Goal: Information Seeking & Learning: Learn about a topic

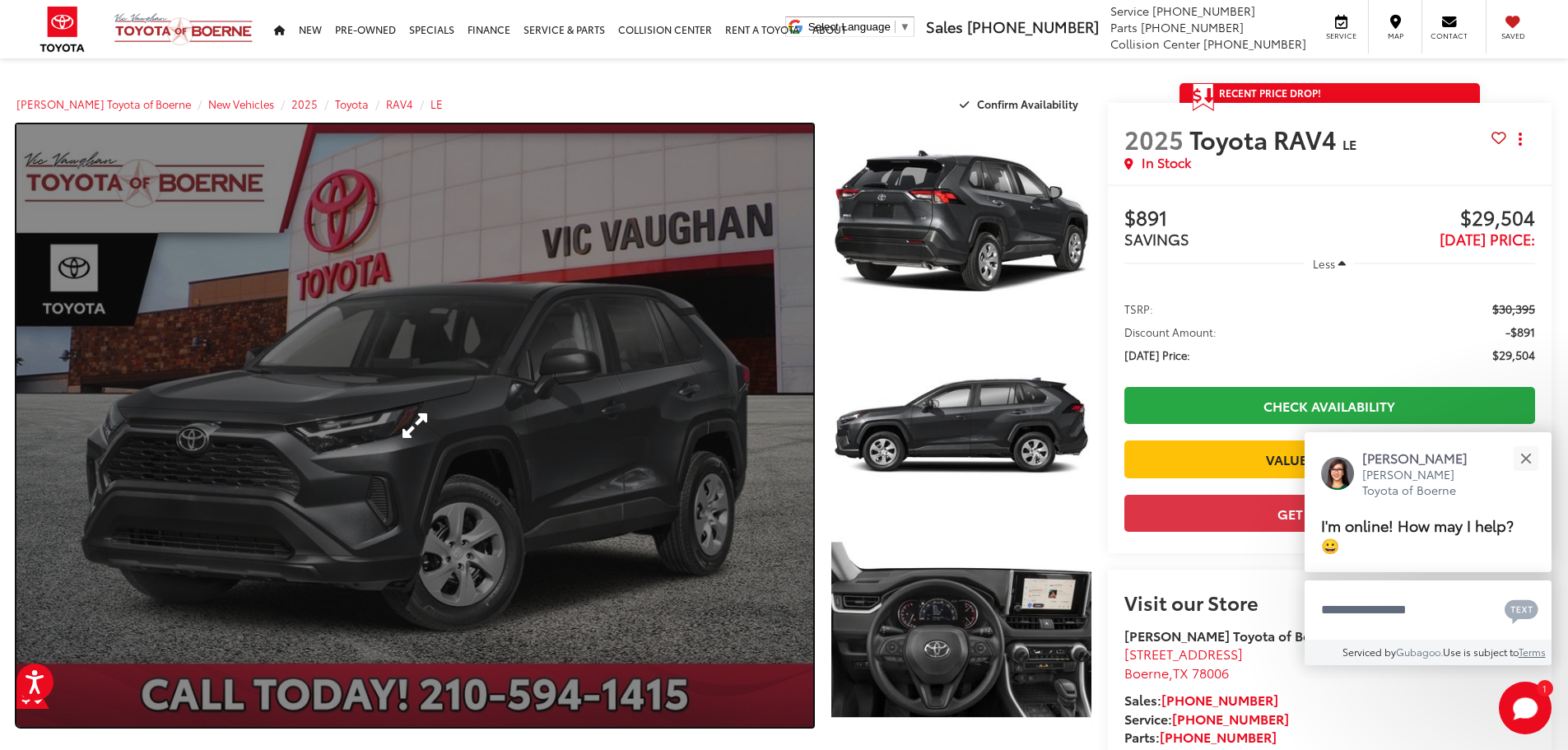
click at [725, 412] on link "Expand Photo 0" at bounding box center [415, 426] width 797 height 602
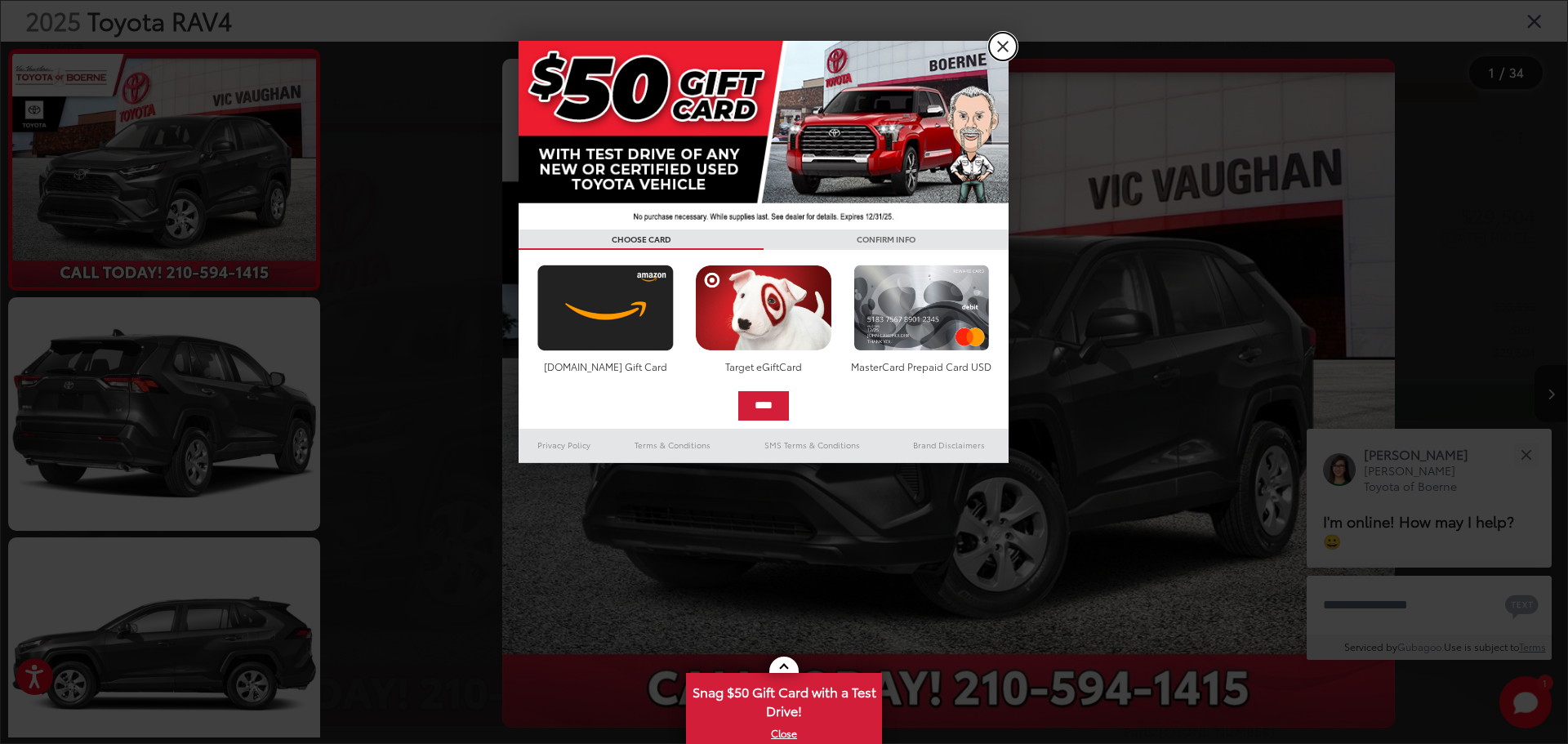
click at [1005, 45] on link "X" at bounding box center [1002, 46] width 27 height 27
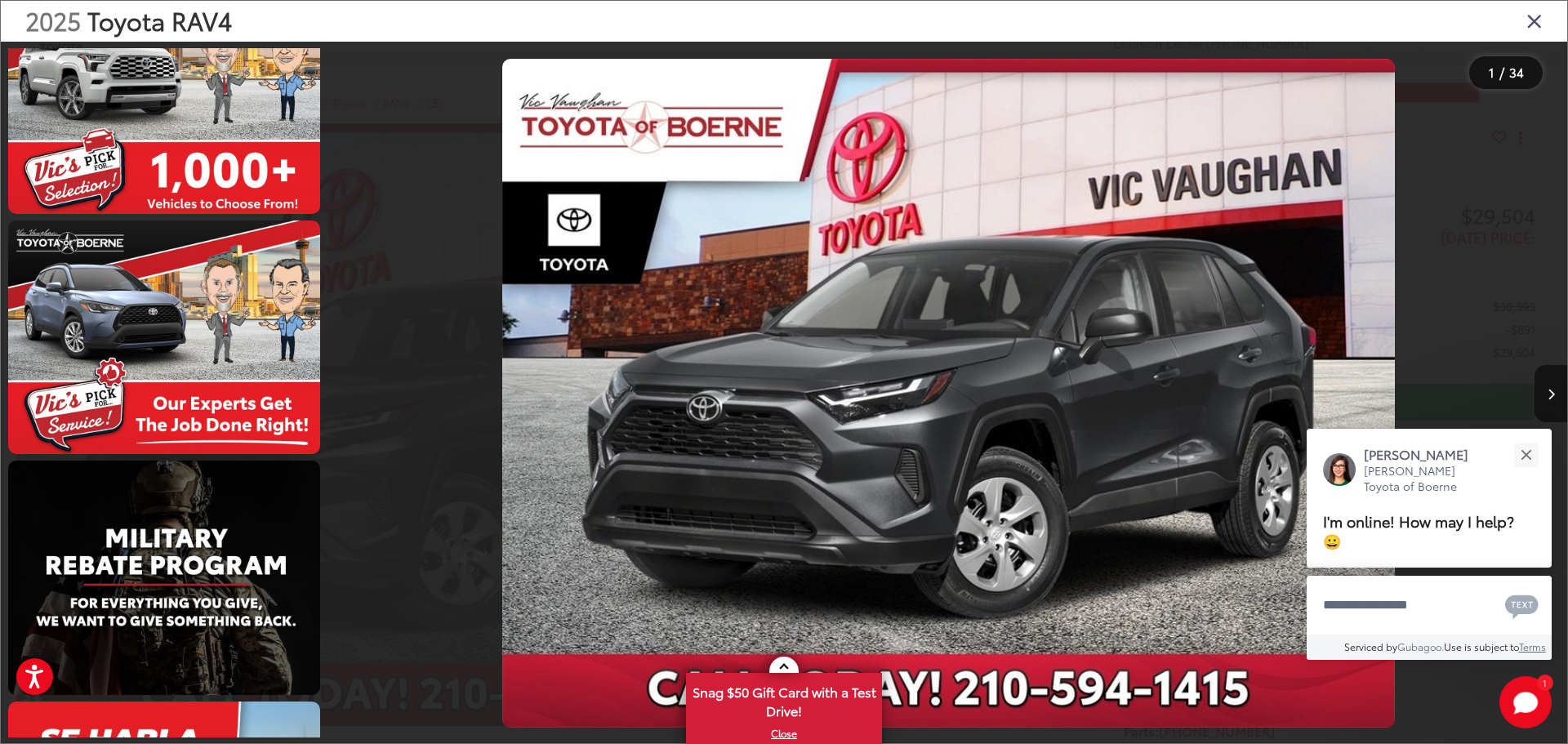
scroll to position [4082, 0]
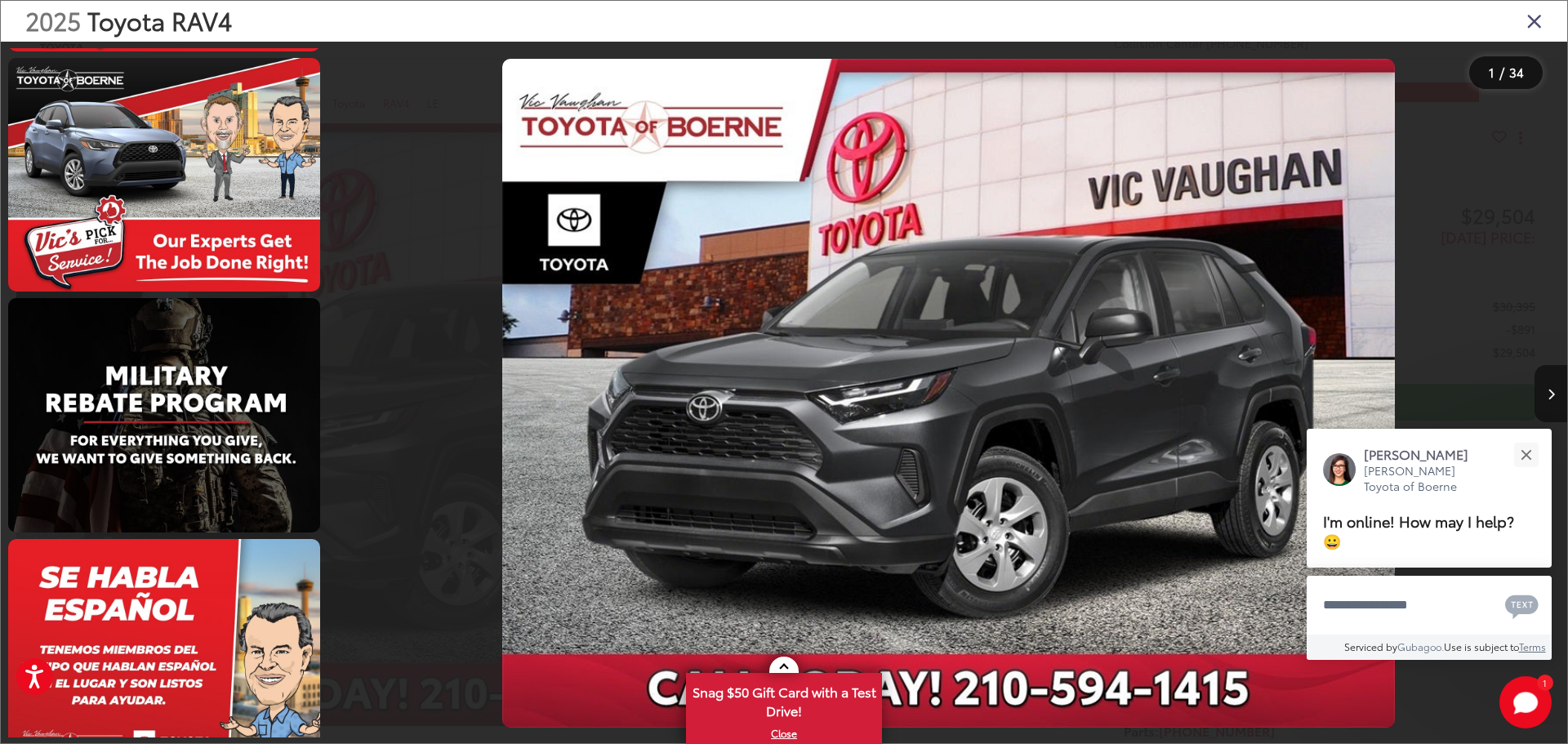
click at [1554, 374] on button "Next image" at bounding box center [1550, 393] width 32 height 57
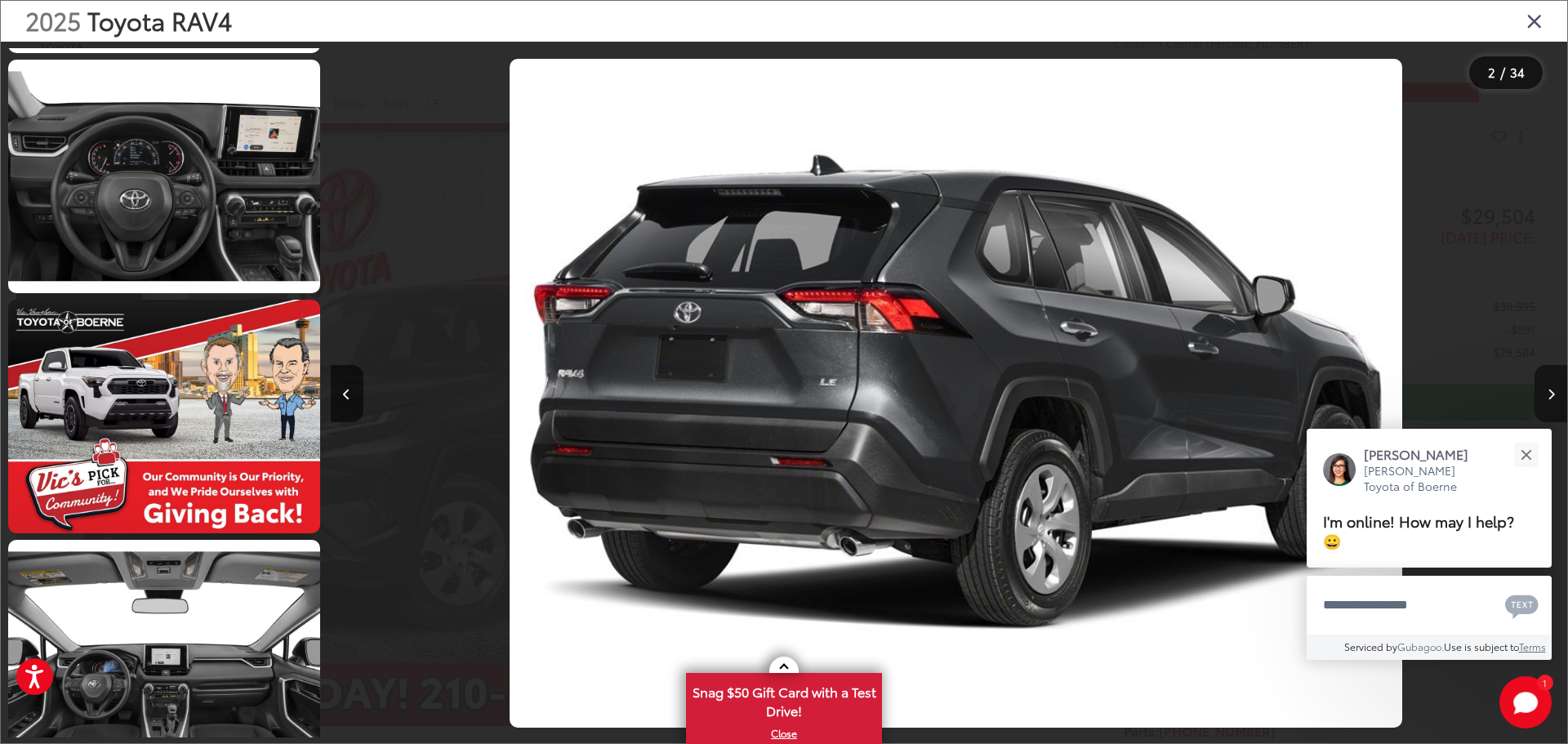
scroll to position [0, 0]
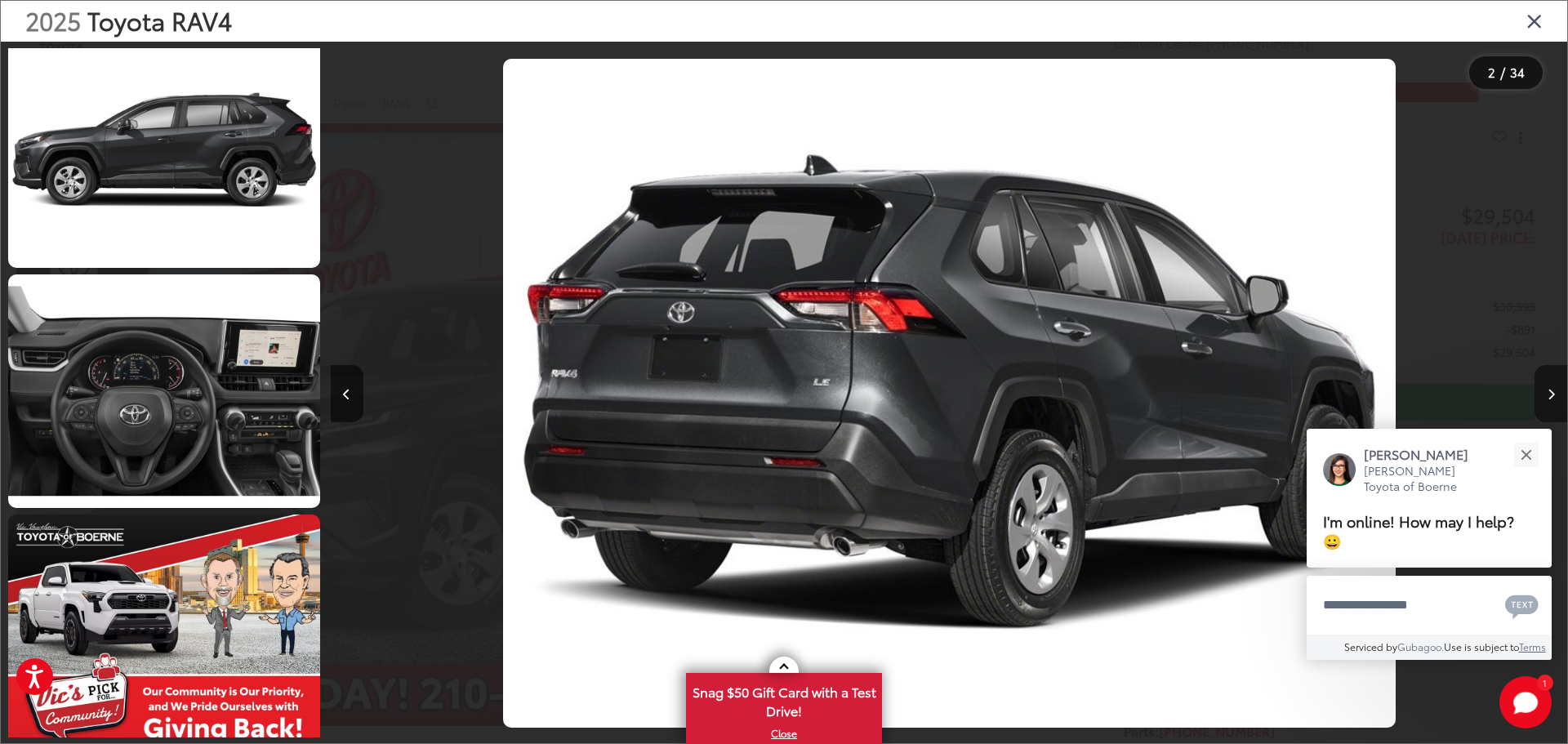
click at [1554, 374] on button "Next image" at bounding box center [1550, 393] width 32 height 57
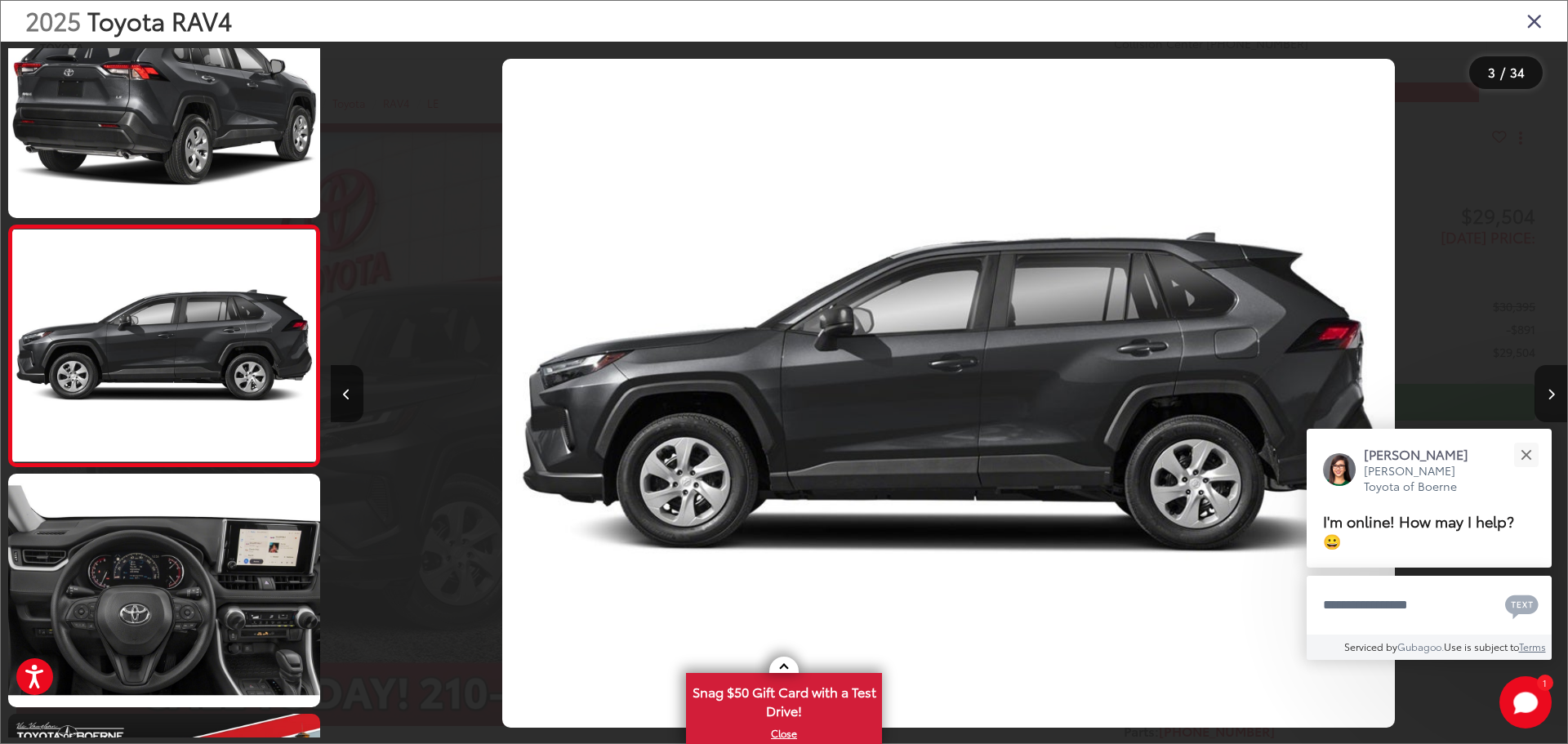
click at [1554, 374] on button "Next image" at bounding box center [1550, 393] width 32 height 57
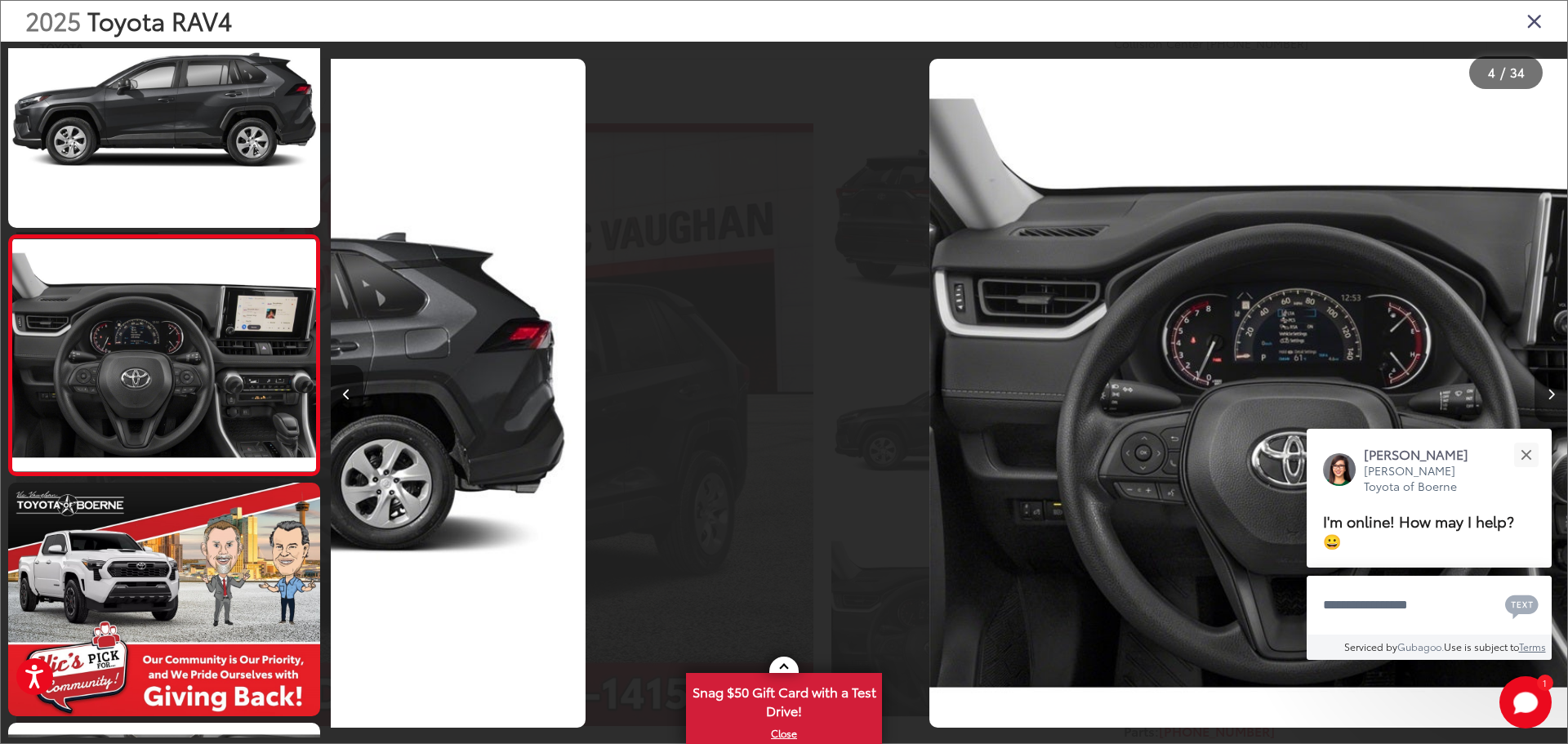
scroll to position [545, 0]
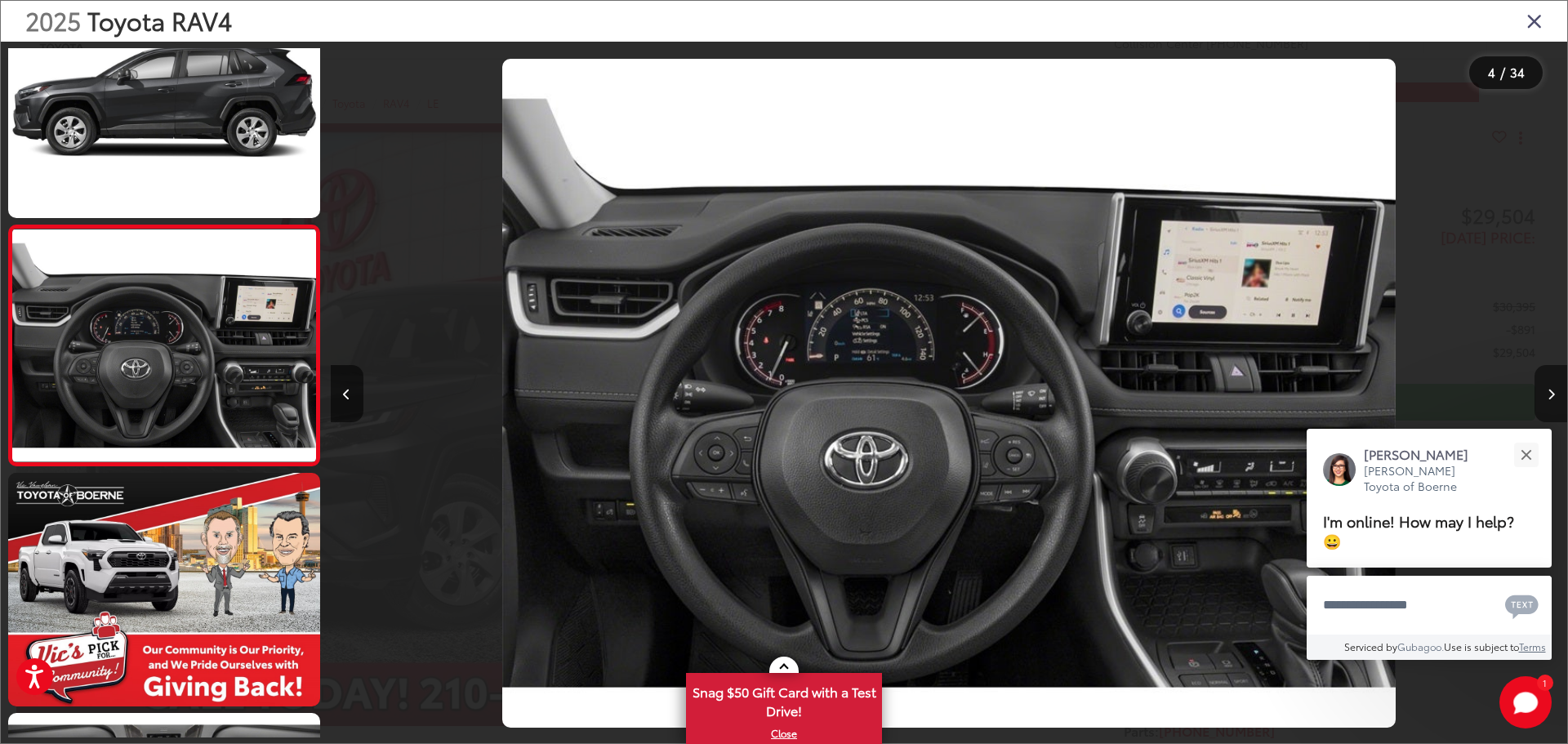
click at [1554, 374] on button "Next image" at bounding box center [1550, 393] width 32 height 57
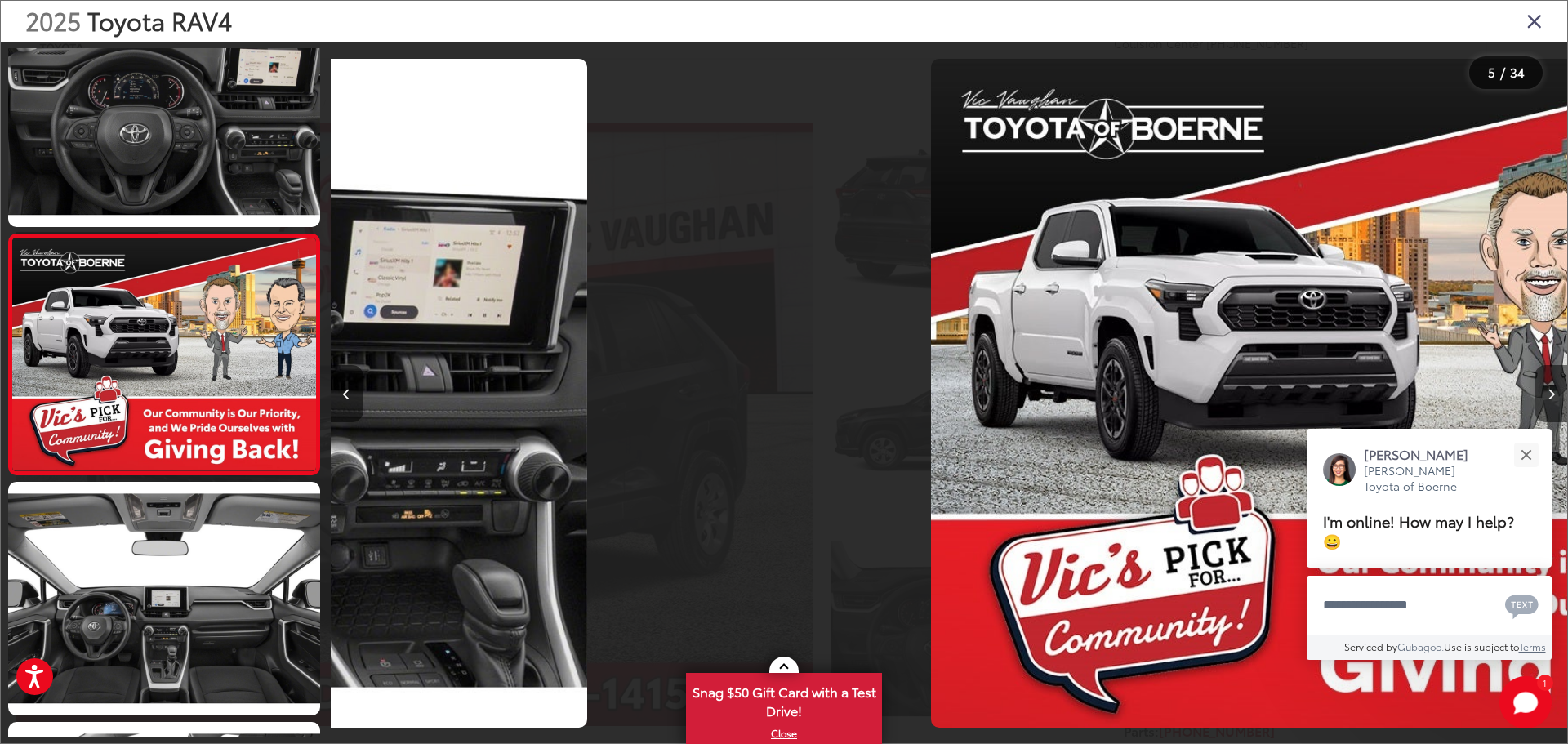
scroll to position [785, 0]
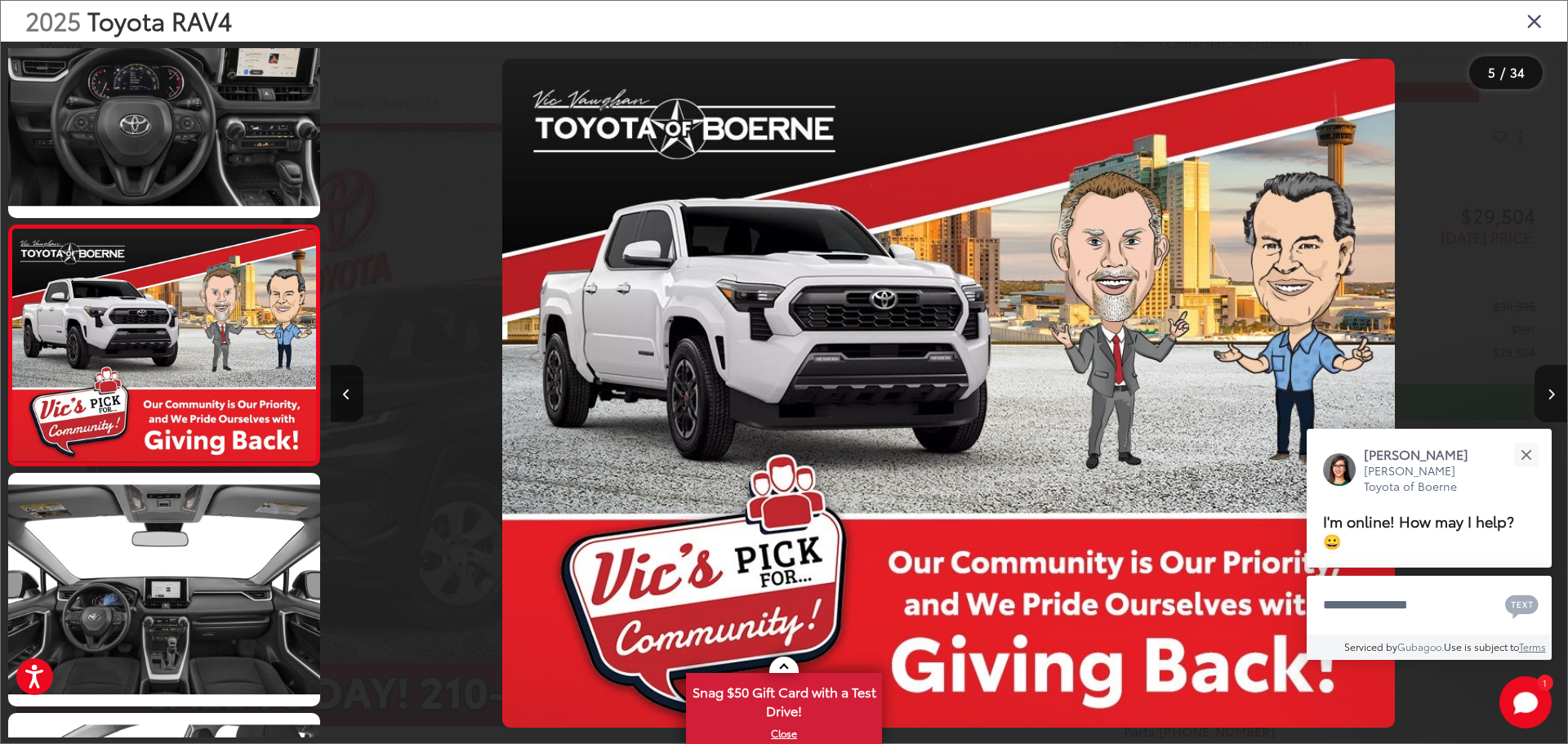
click at [1554, 374] on button "Next image" at bounding box center [1550, 393] width 32 height 57
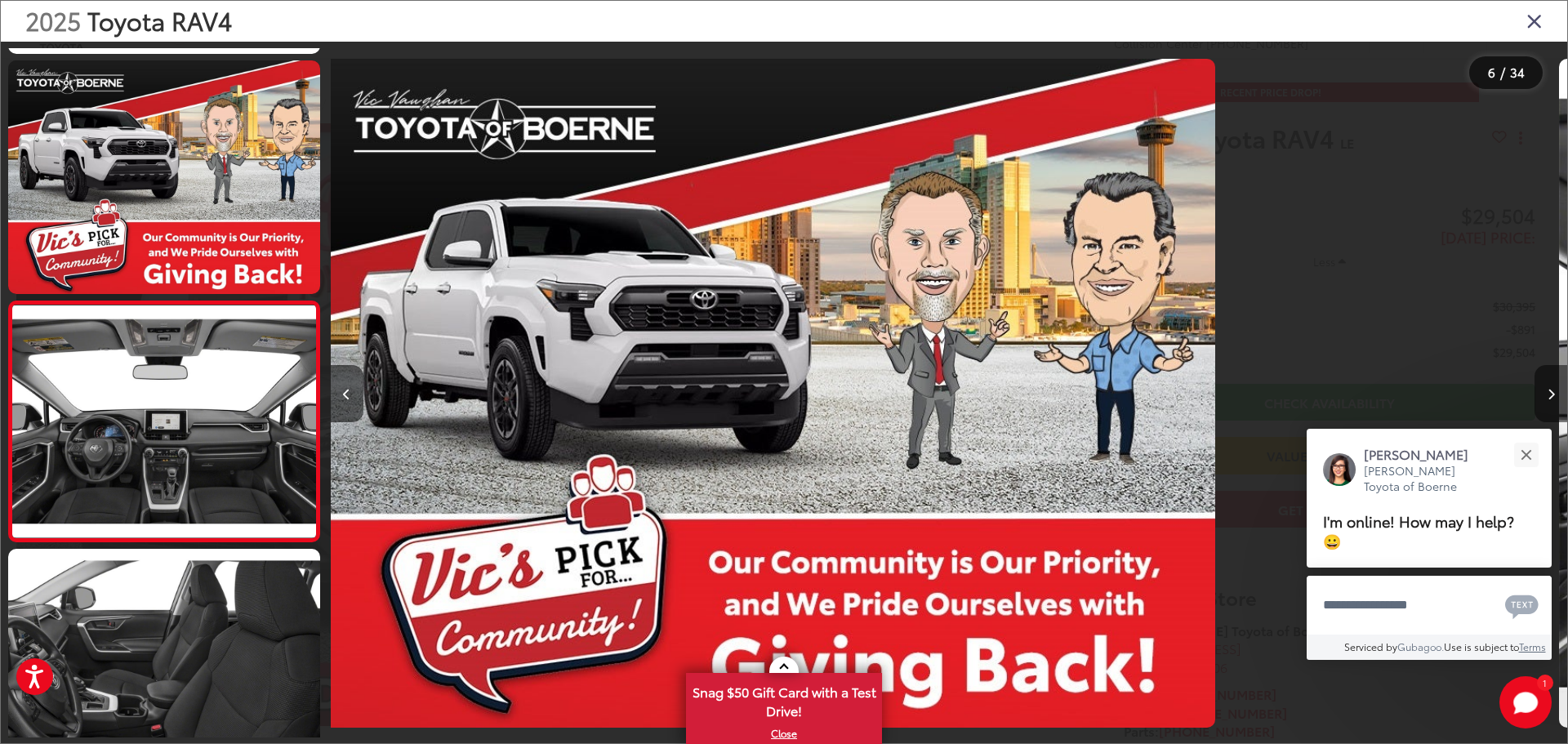
scroll to position [1011, 0]
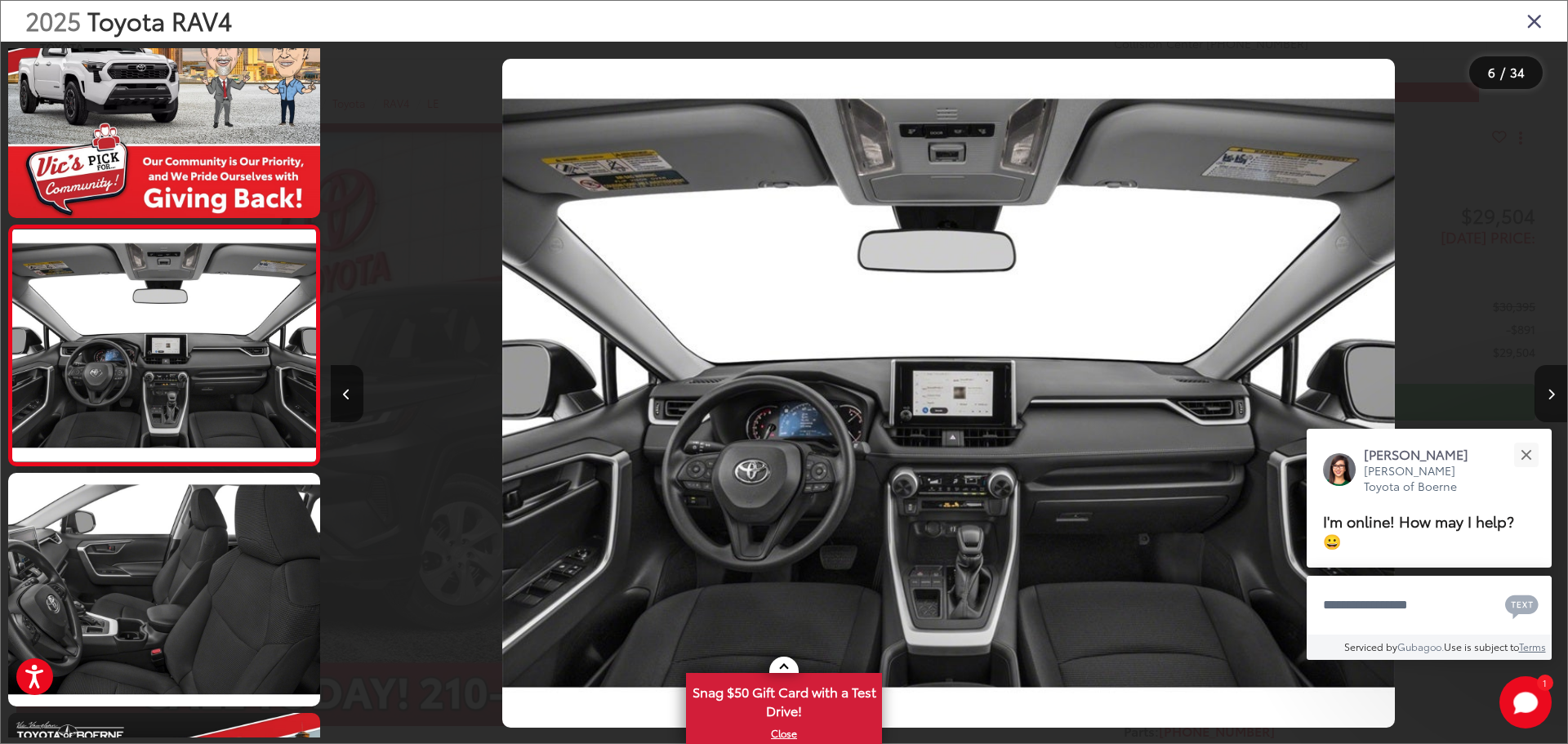
click at [1554, 374] on button "Next image" at bounding box center [1550, 393] width 32 height 57
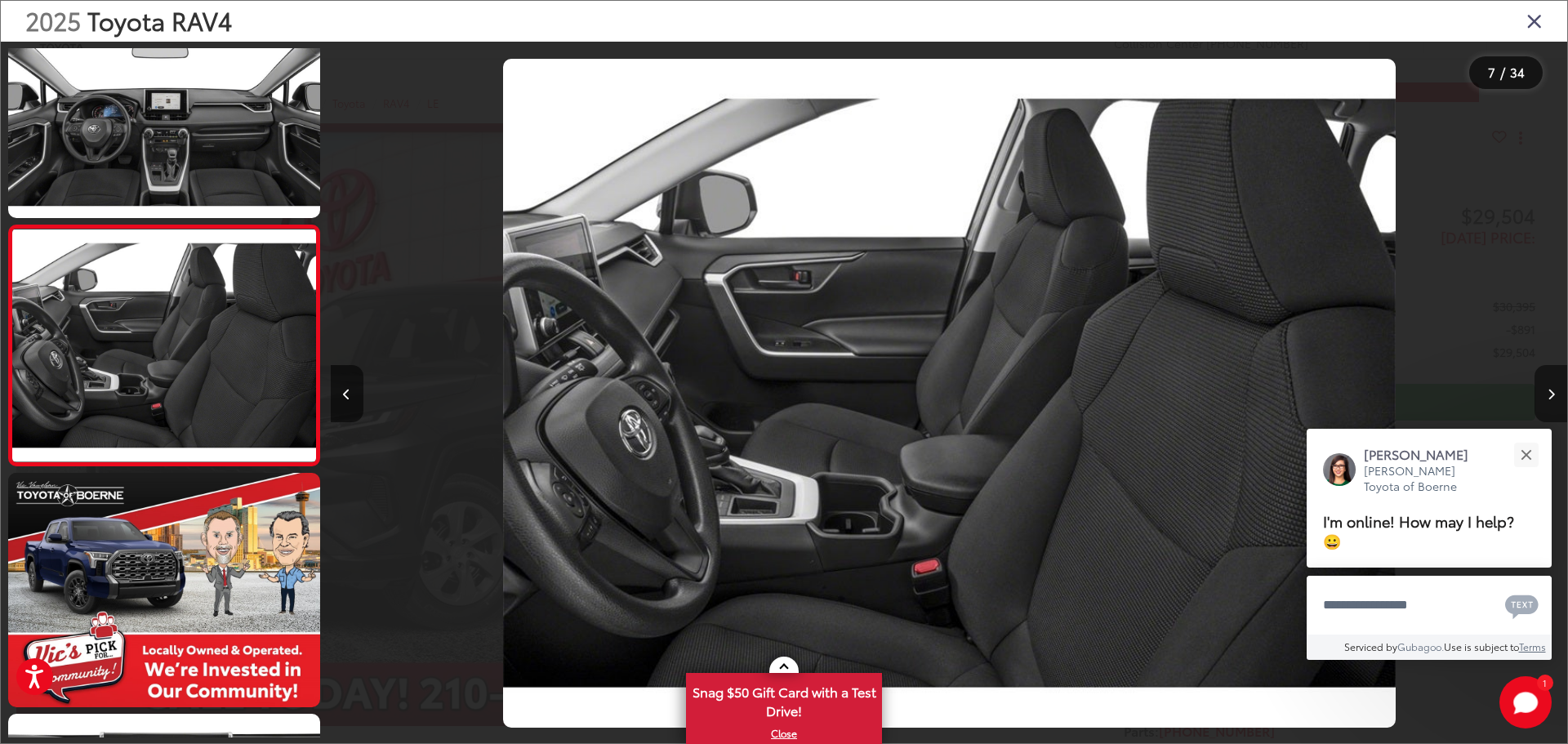
click at [1554, 374] on button "Next image" at bounding box center [1550, 393] width 32 height 57
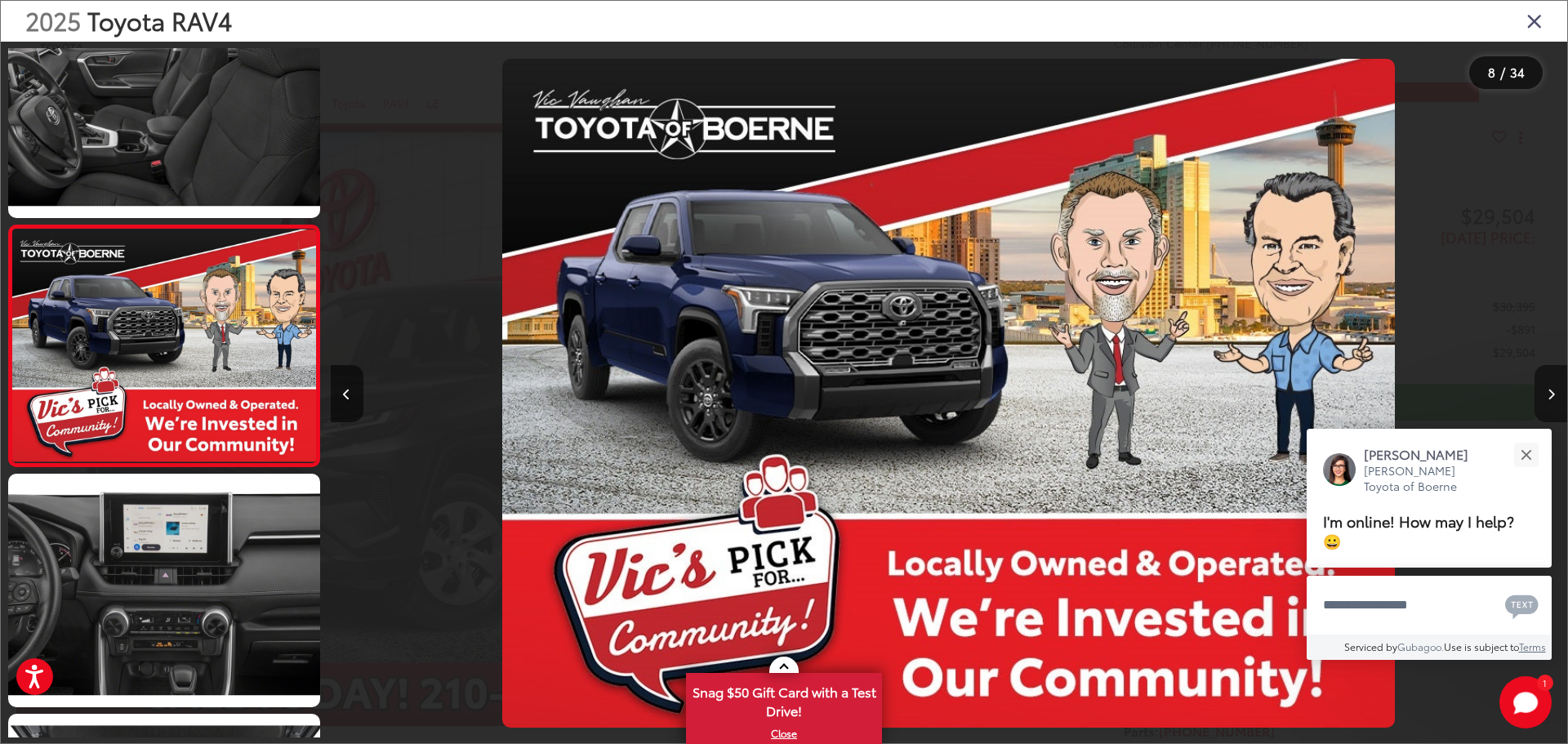
click at [1554, 374] on button "Next image" at bounding box center [1550, 393] width 32 height 57
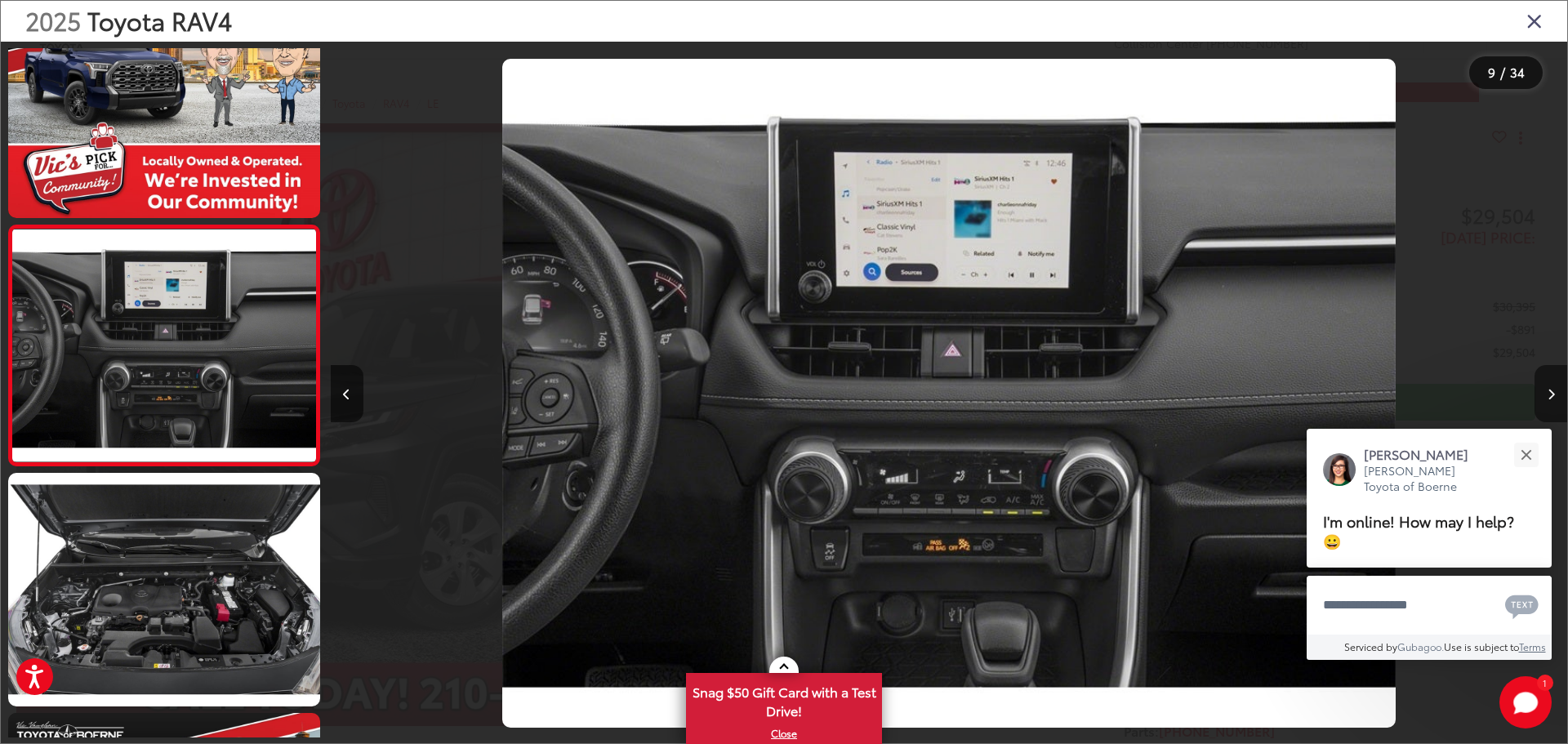
click at [1554, 374] on button "Next image" at bounding box center [1550, 393] width 32 height 57
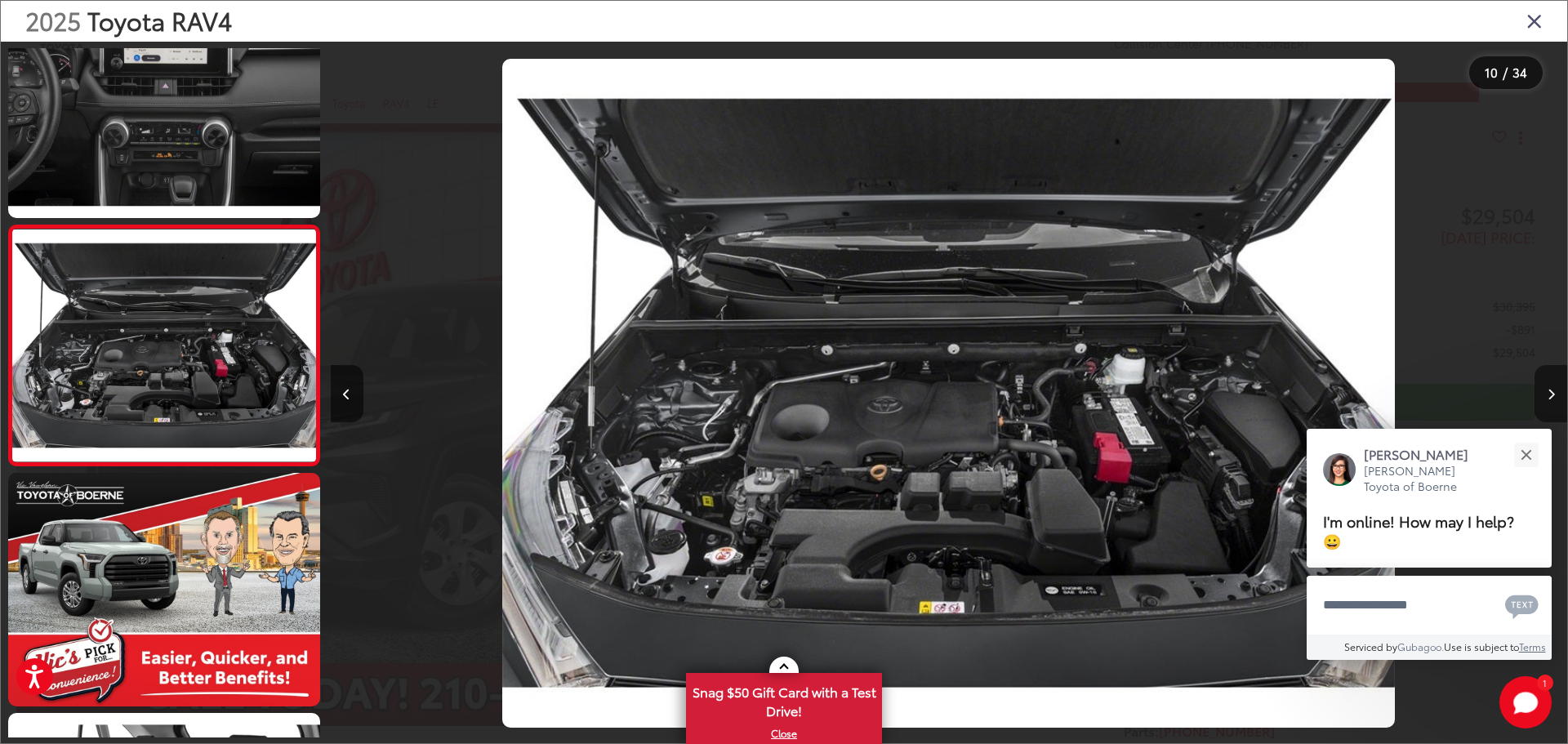
click at [1554, 374] on button "Next image" at bounding box center [1550, 393] width 32 height 57
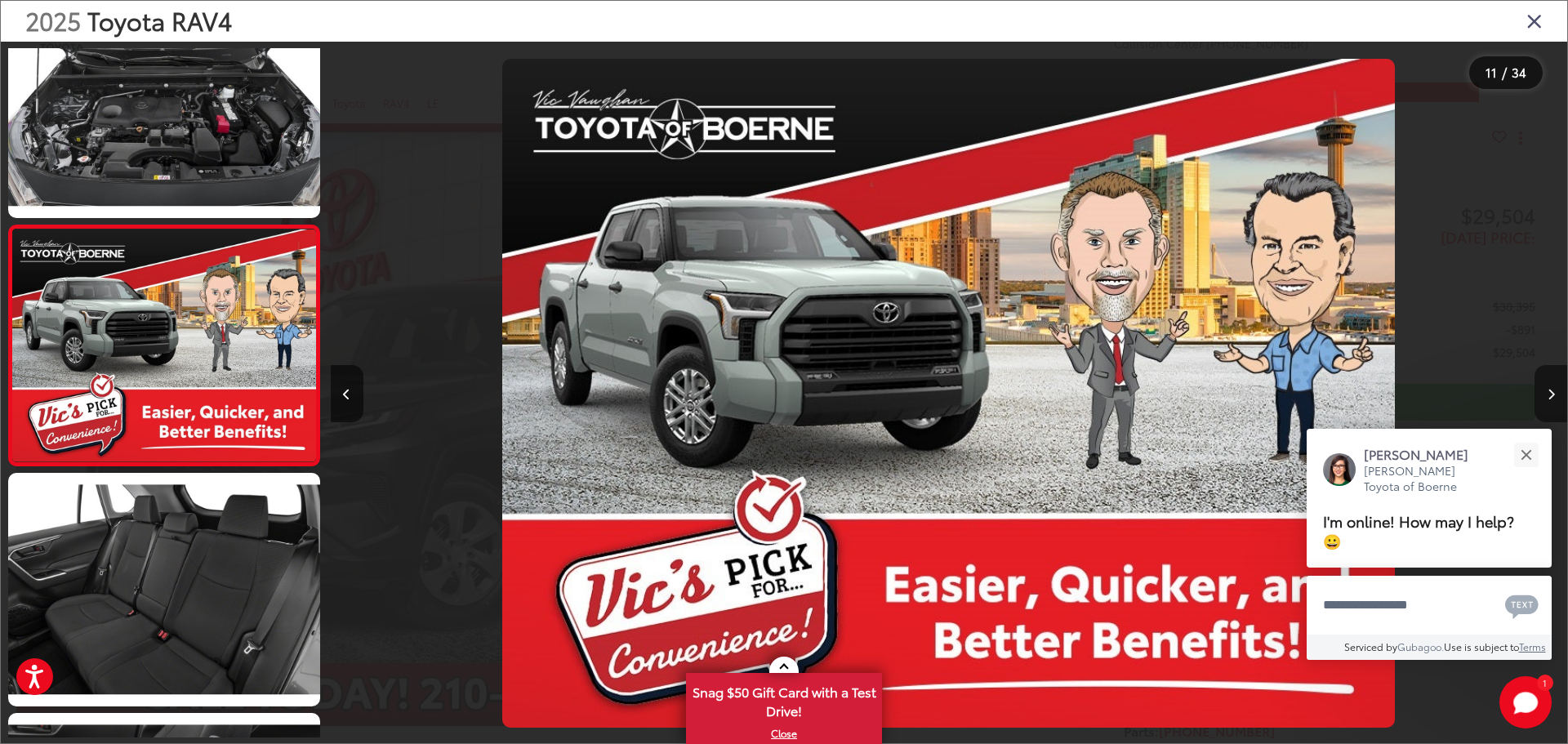
click at [1554, 374] on button "Next image" at bounding box center [1550, 393] width 32 height 57
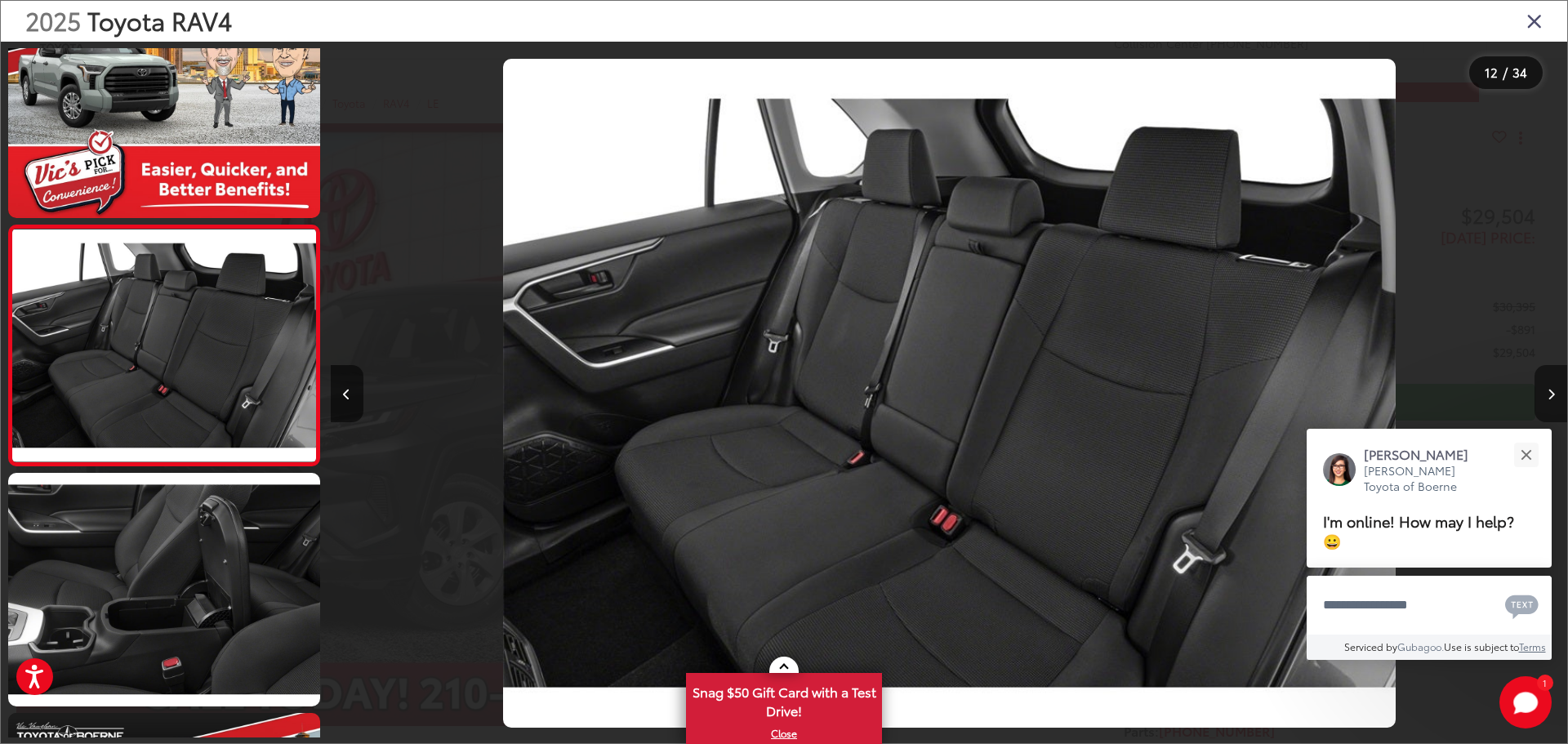
click at [1554, 374] on button "Next image" at bounding box center [1550, 393] width 32 height 57
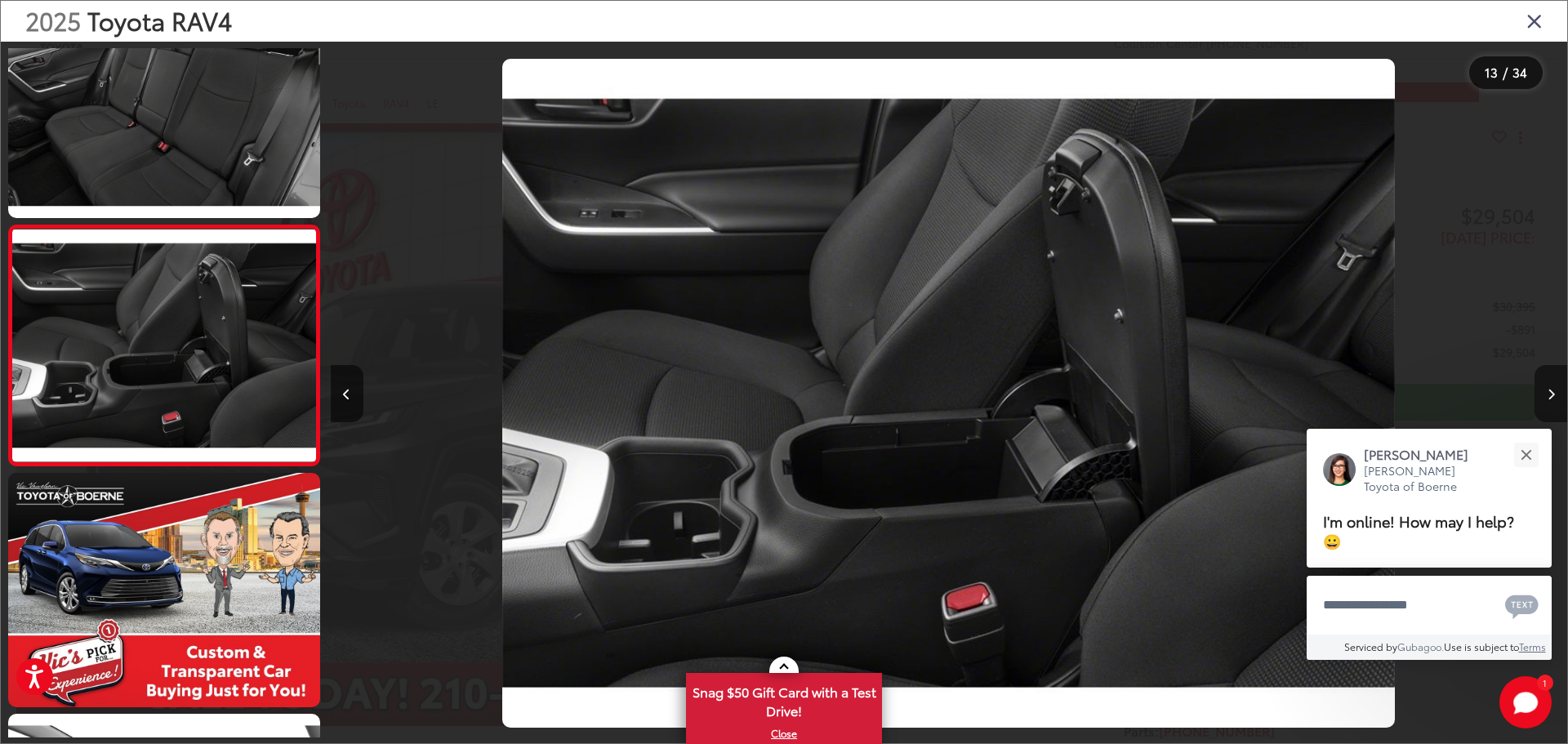
click at [1554, 374] on button "Next image" at bounding box center [1550, 393] width 32 height 57
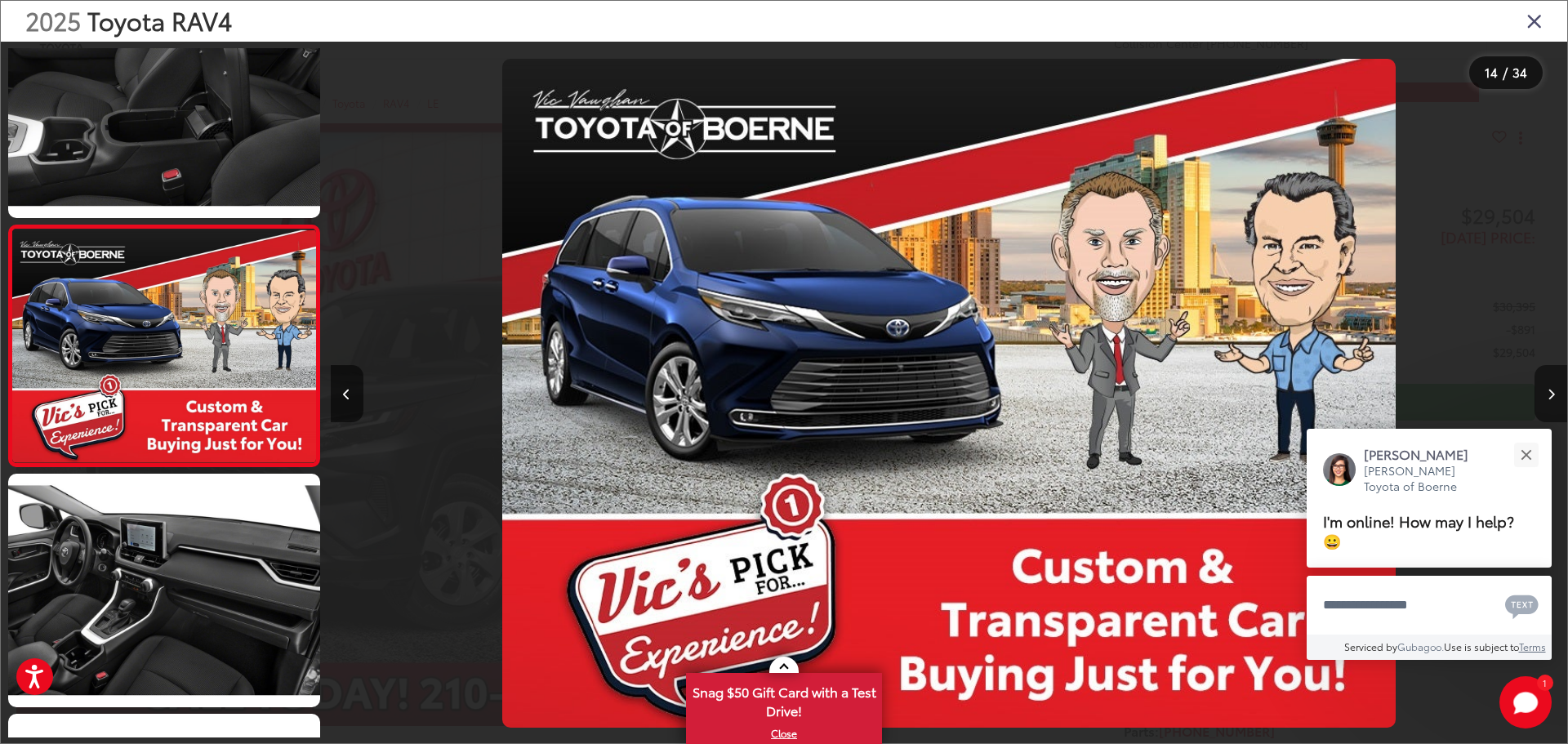
click at [1554, 374] on button "Next image" at bounding box center [1550, 393] width 32 height 57
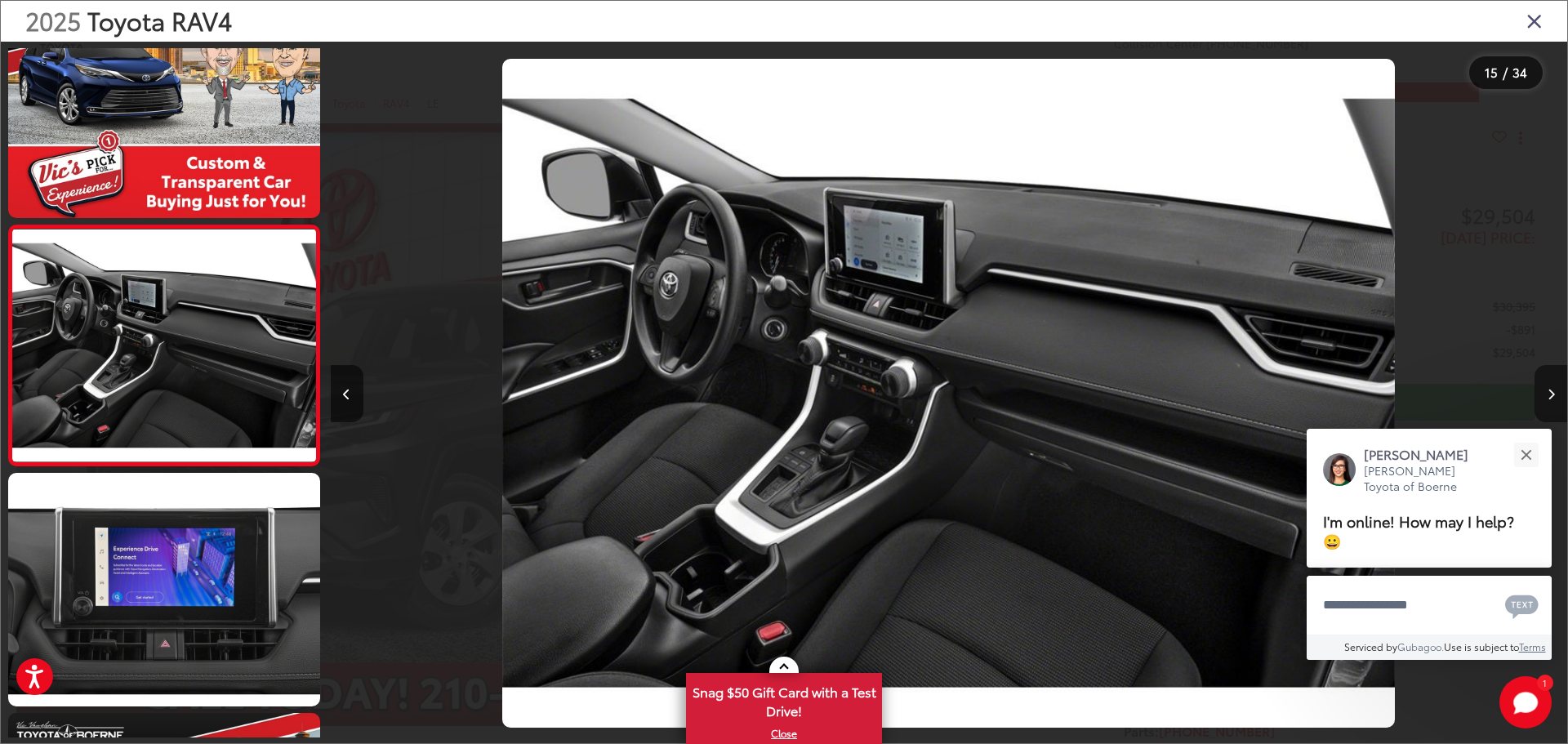
click at [1554, 374] on button "Next image" at bounding box center [1550, 393] width 32 height 57
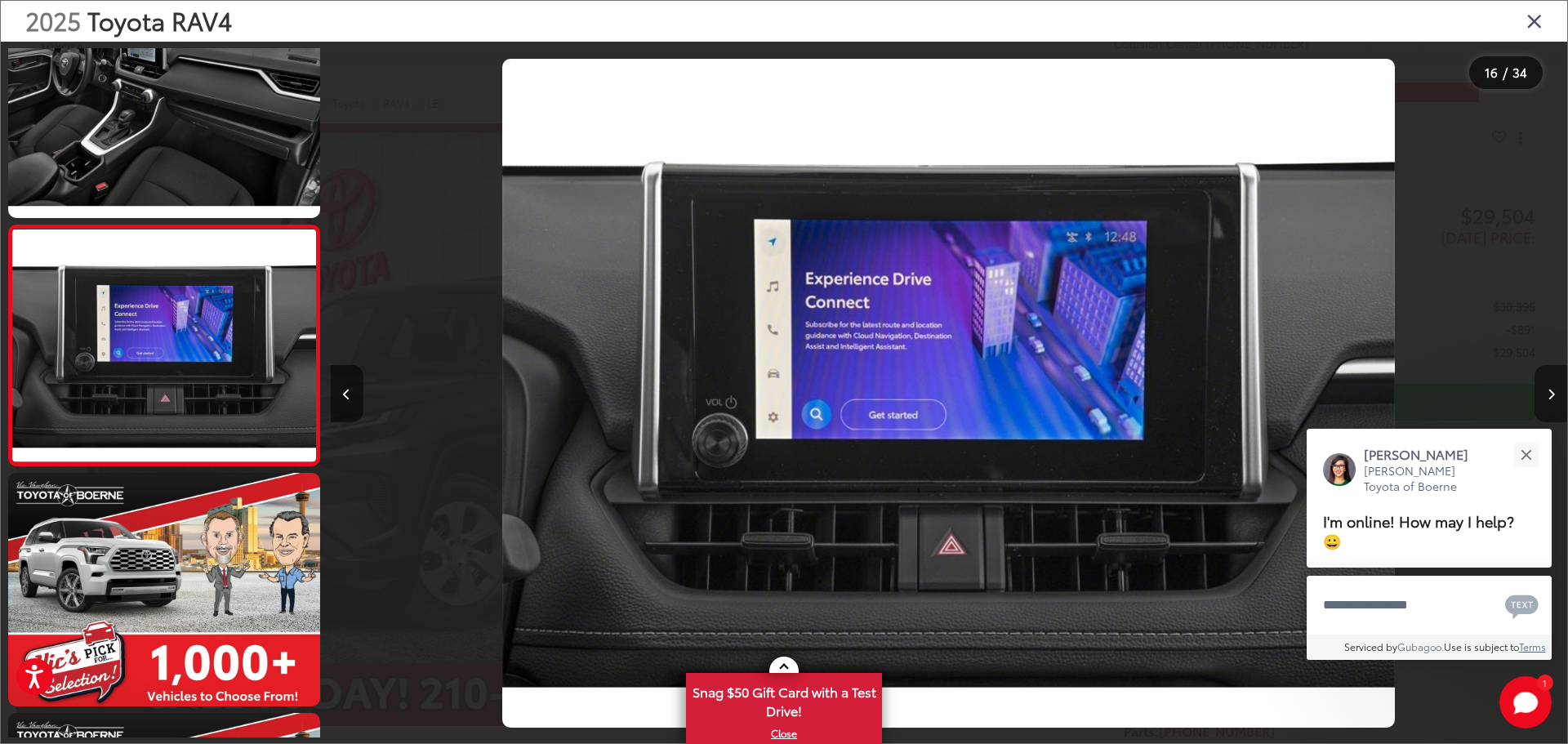
click at [1554, 374] on button "Next image" at bounding box center [1550, 393] width 32 height 57
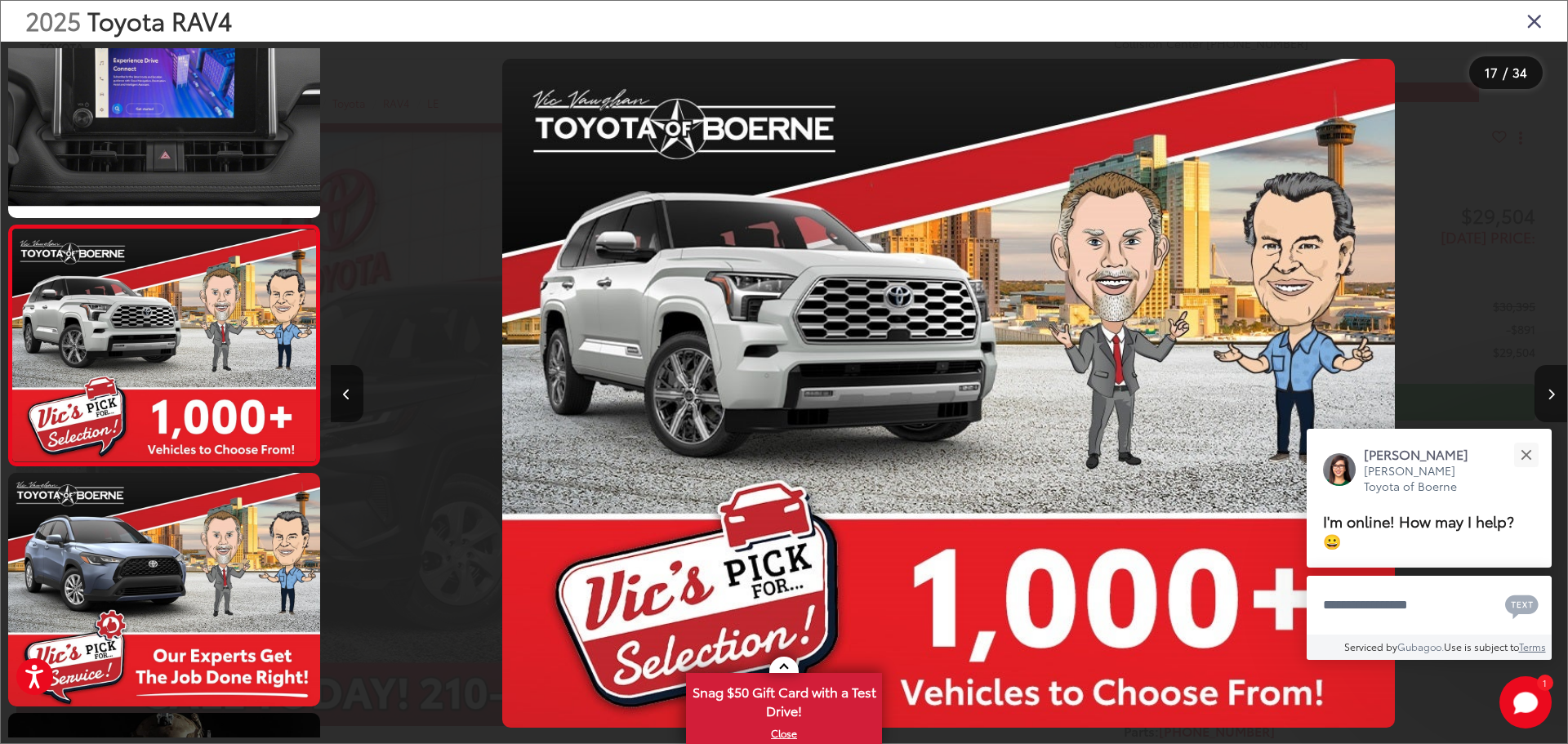
click at [1554, 374] on button "Next image" at bounding box center [1550, 393] width 32 height 57
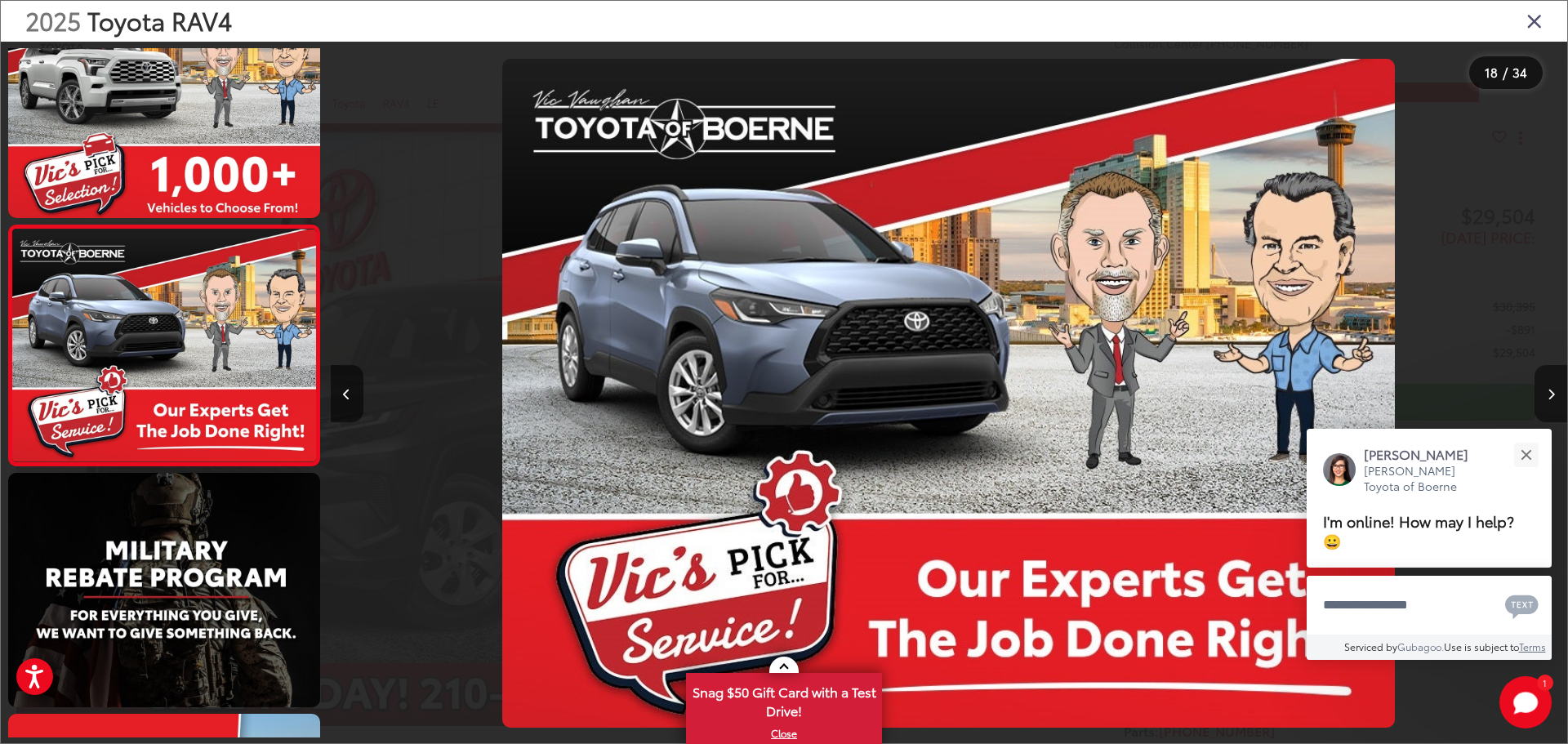
click at [1554, 374] on button "Next image" at bounding box center [1550, 393] width 32 height 57
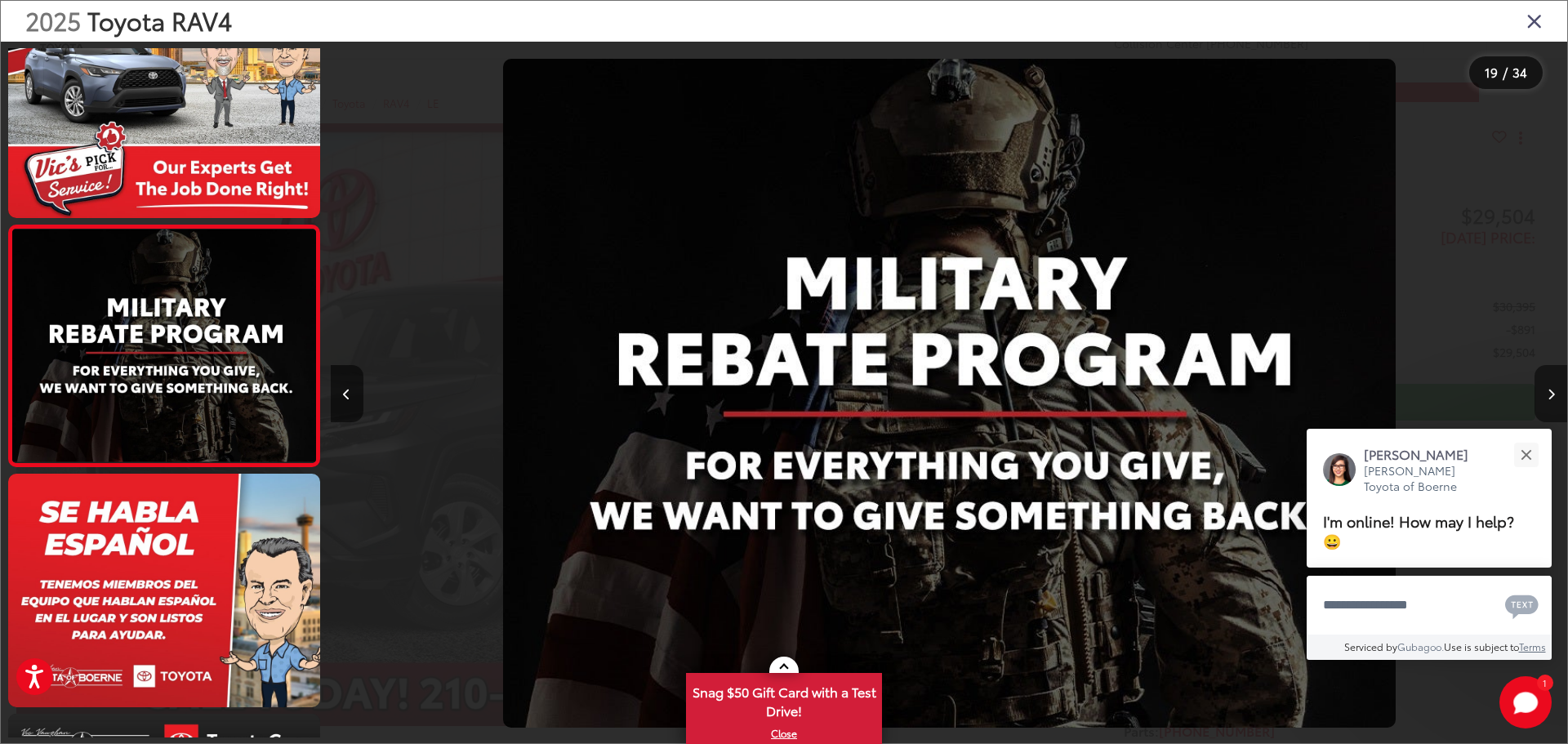
click at [1554, 374] on button "Next image" at bounding box center [1550, 393] width 32 height 57
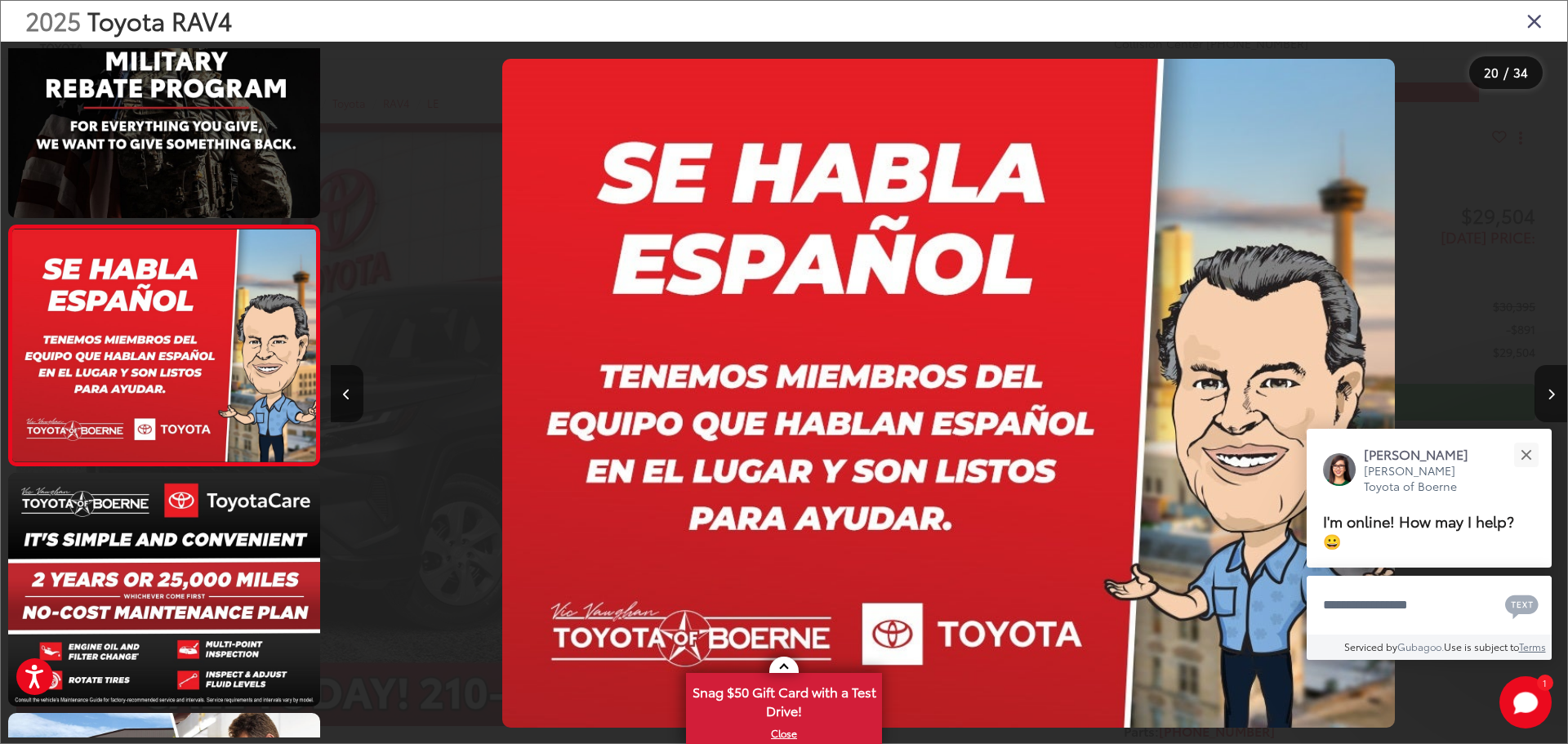
click at [1554, 374] on button "Next image" at bounding box center [1550, 393] width 32 height 57
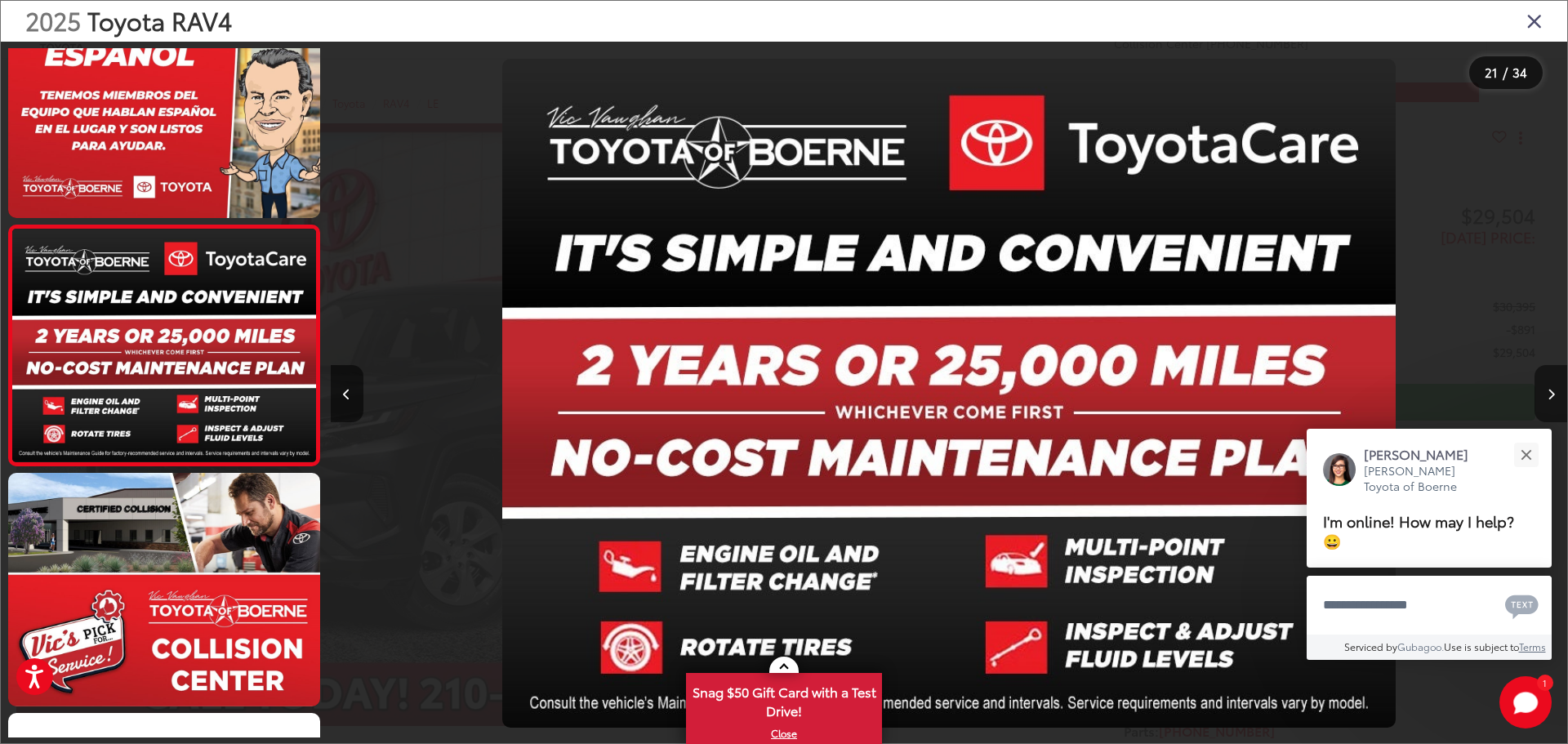
click at [1554, 374] on button "Next image" at bounding box center [1550, 393] width 32 height 57
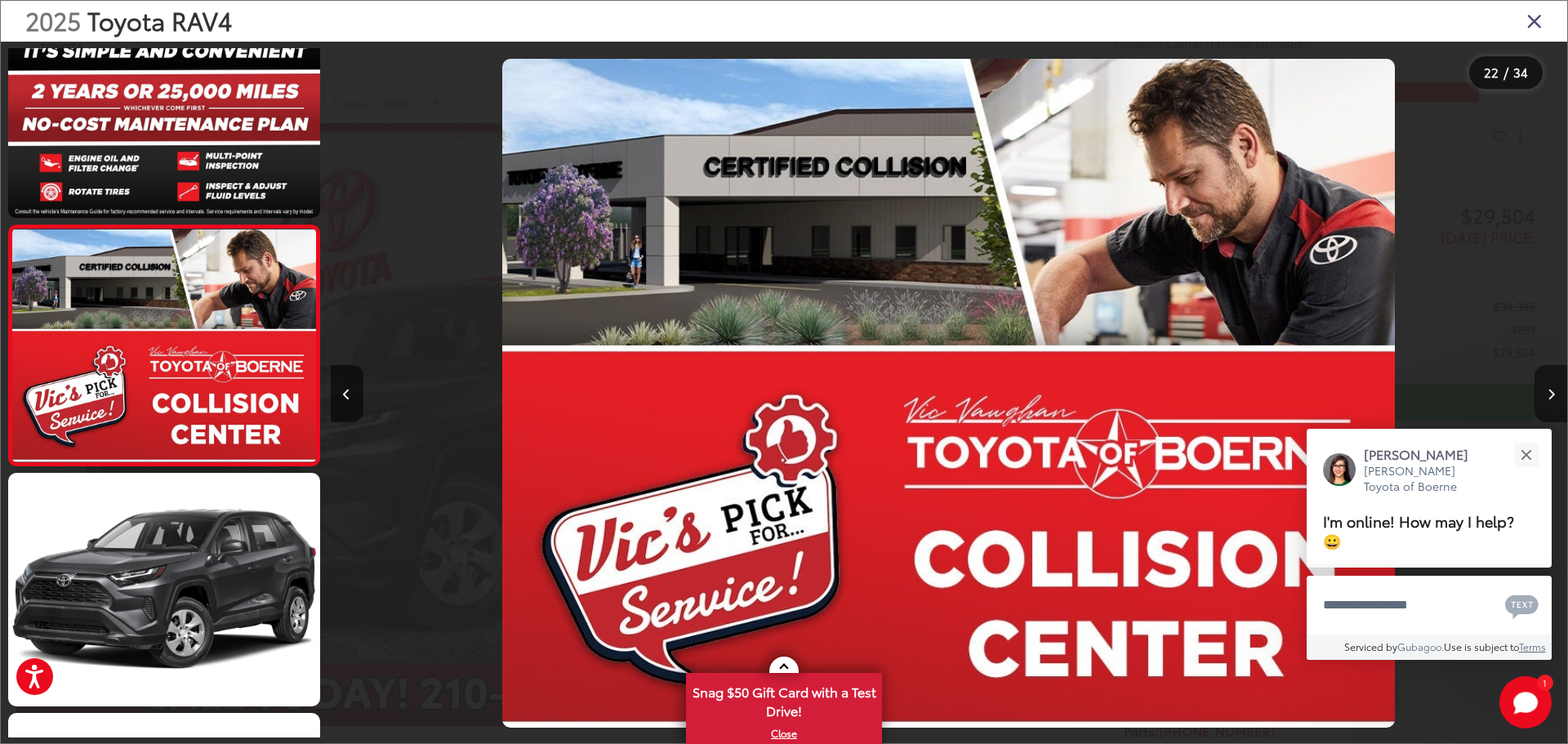
click at [1554, 374] on button "Next image" at bounding box center [1550, 393] width 32 height 57
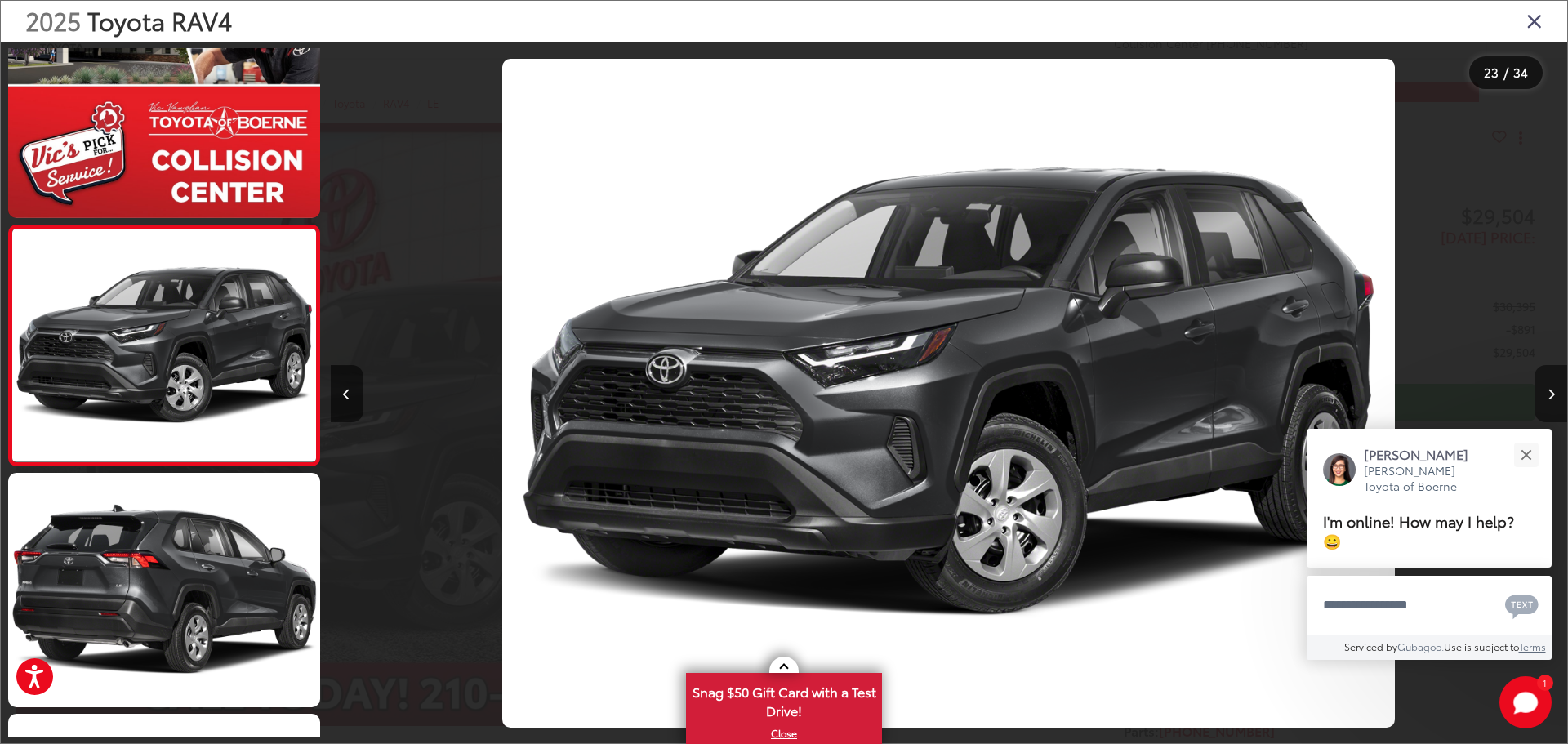
click at [1538, 405] on button "Next image" at bounding box center [1550, 393] width 32 height 57
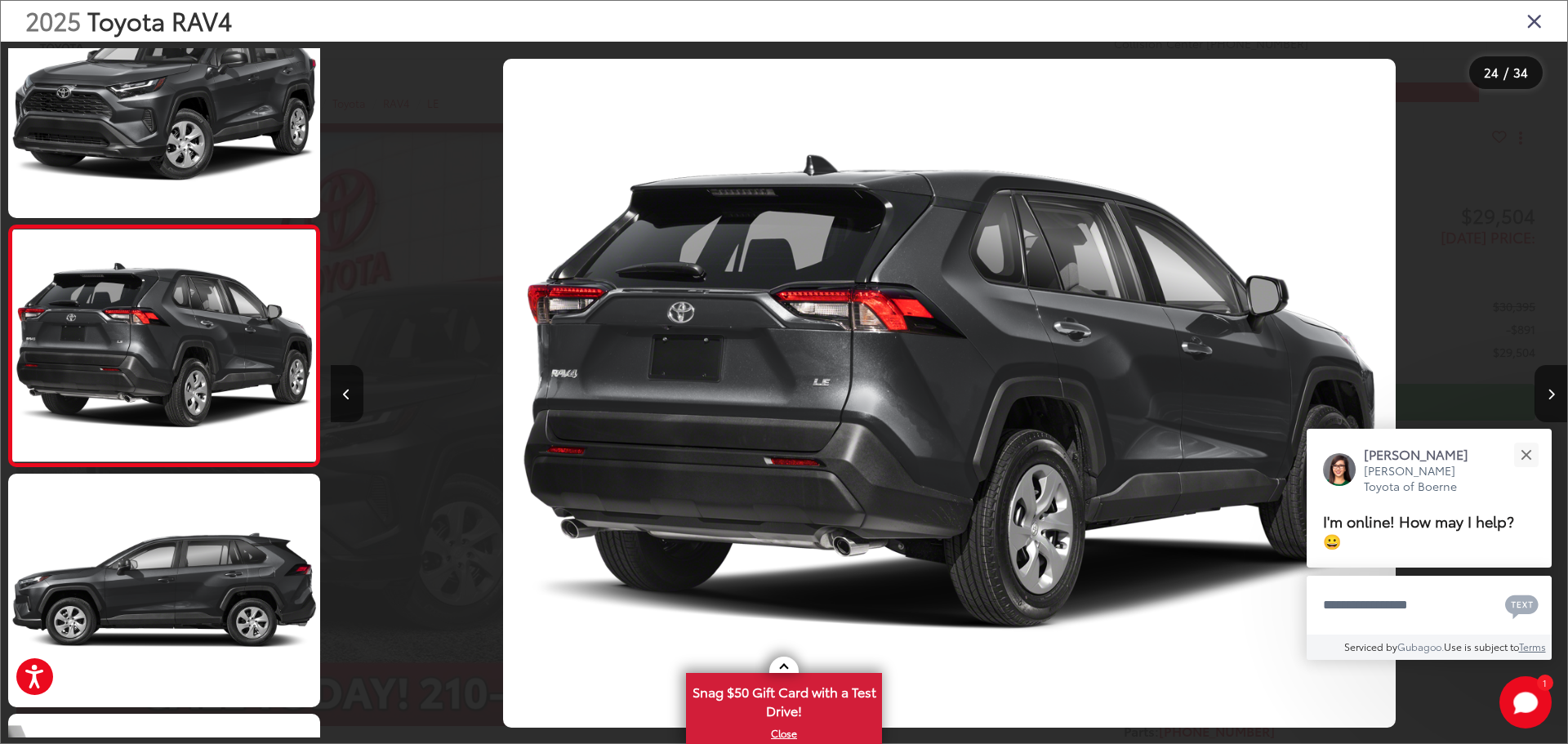
click at [1533, 29] on icon "Close gallery" at bounding box center [1535, 21] width 17 height 22
